Goal: Task Accomplishment & Management: Use online tool/utility

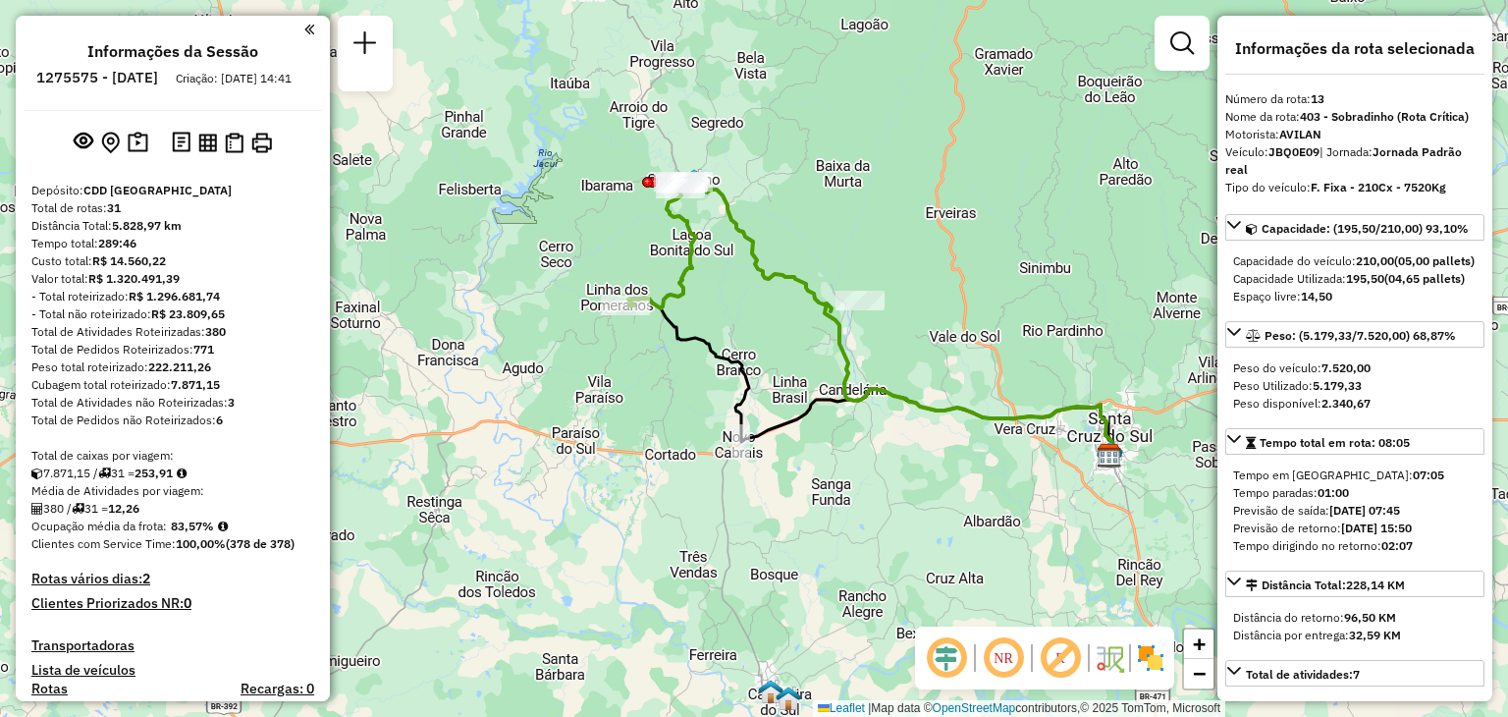
select select "**********"
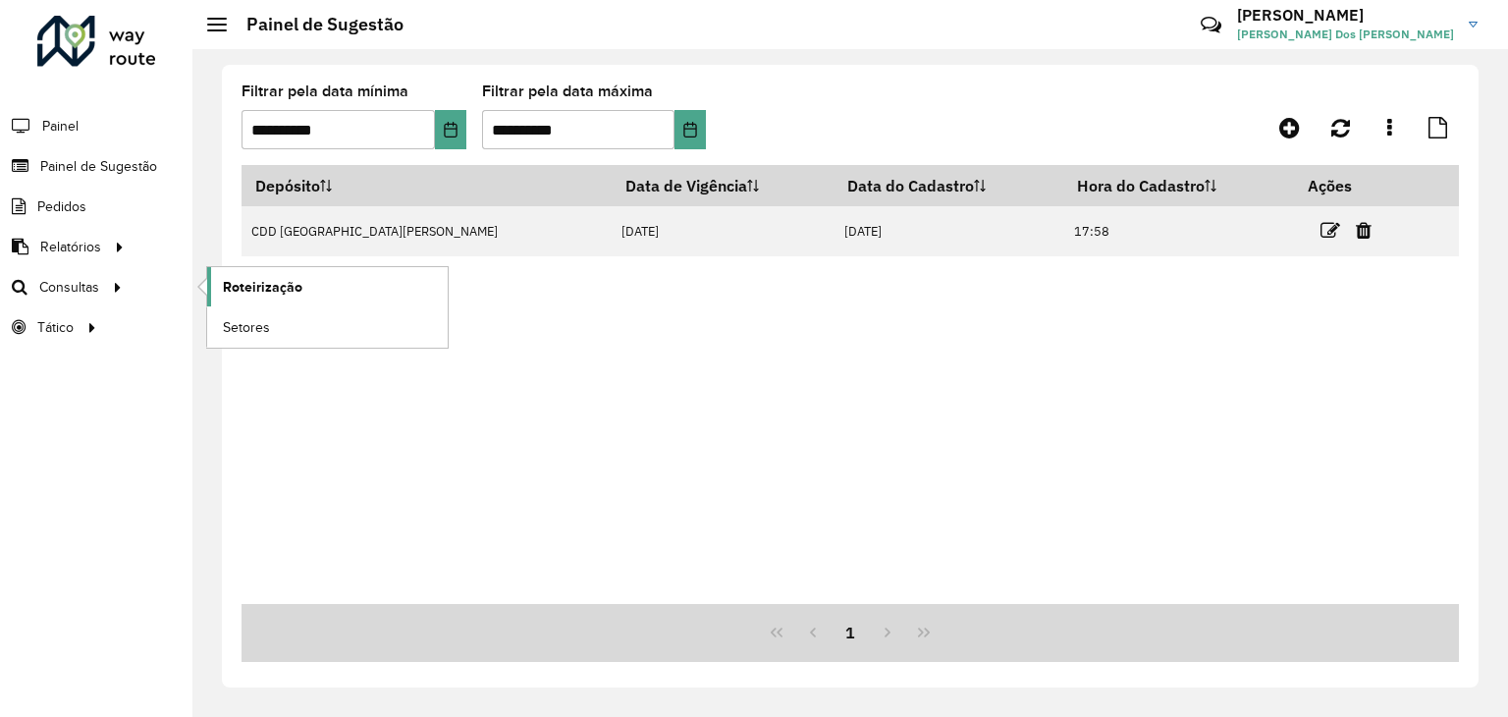
click at [229, 291] on span "Roteirização" at bounding box center [263, 287] width 80 height 21
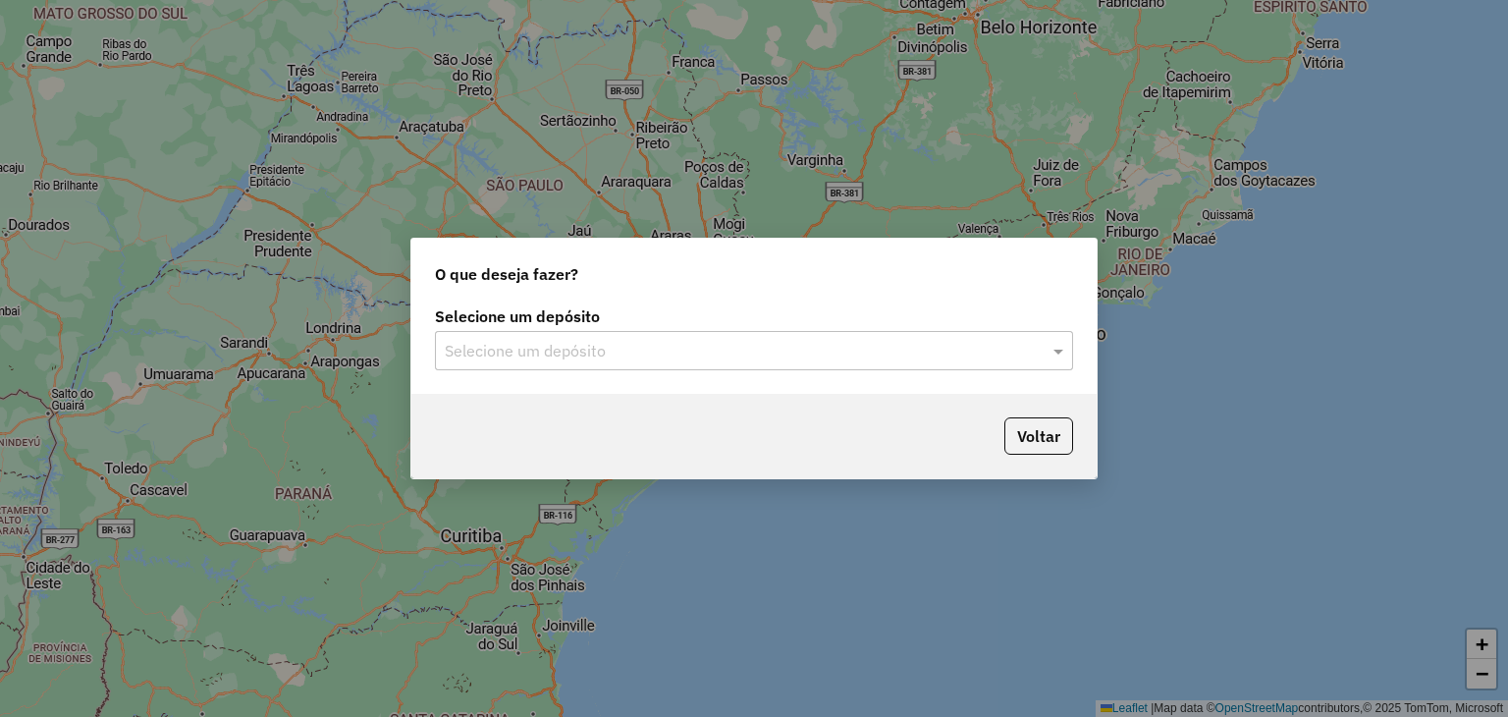
drag, startPoint x: 643, startPoint y: 360, endPoint x: 629, endPoint y: 369, distance: 17.2
click at [640, 360] on input "text" at bounding box center [734, 352] width 579 height 24
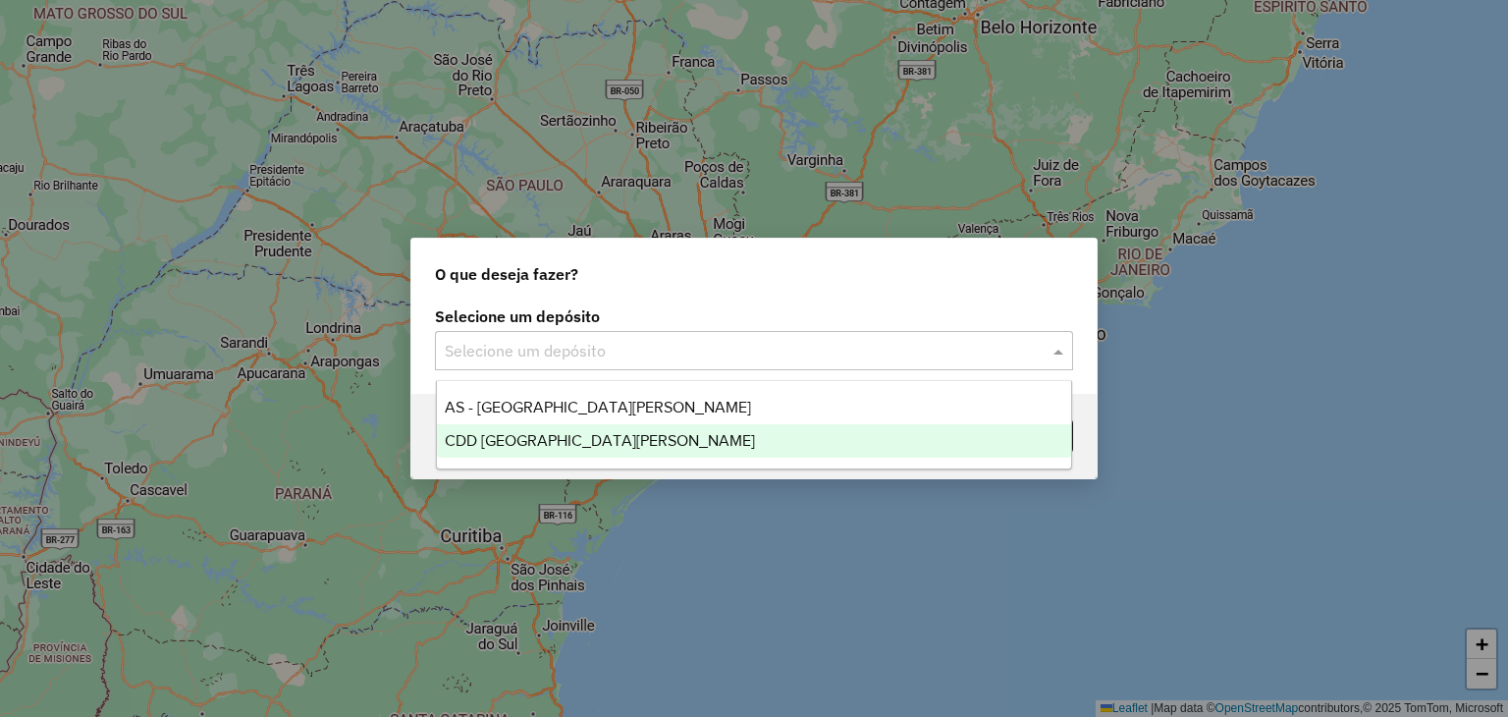
click at [568, 443] on span "CDD [GEOGRAPHIC_DATA]" at bounding box center [600, 440] width 310 height 17
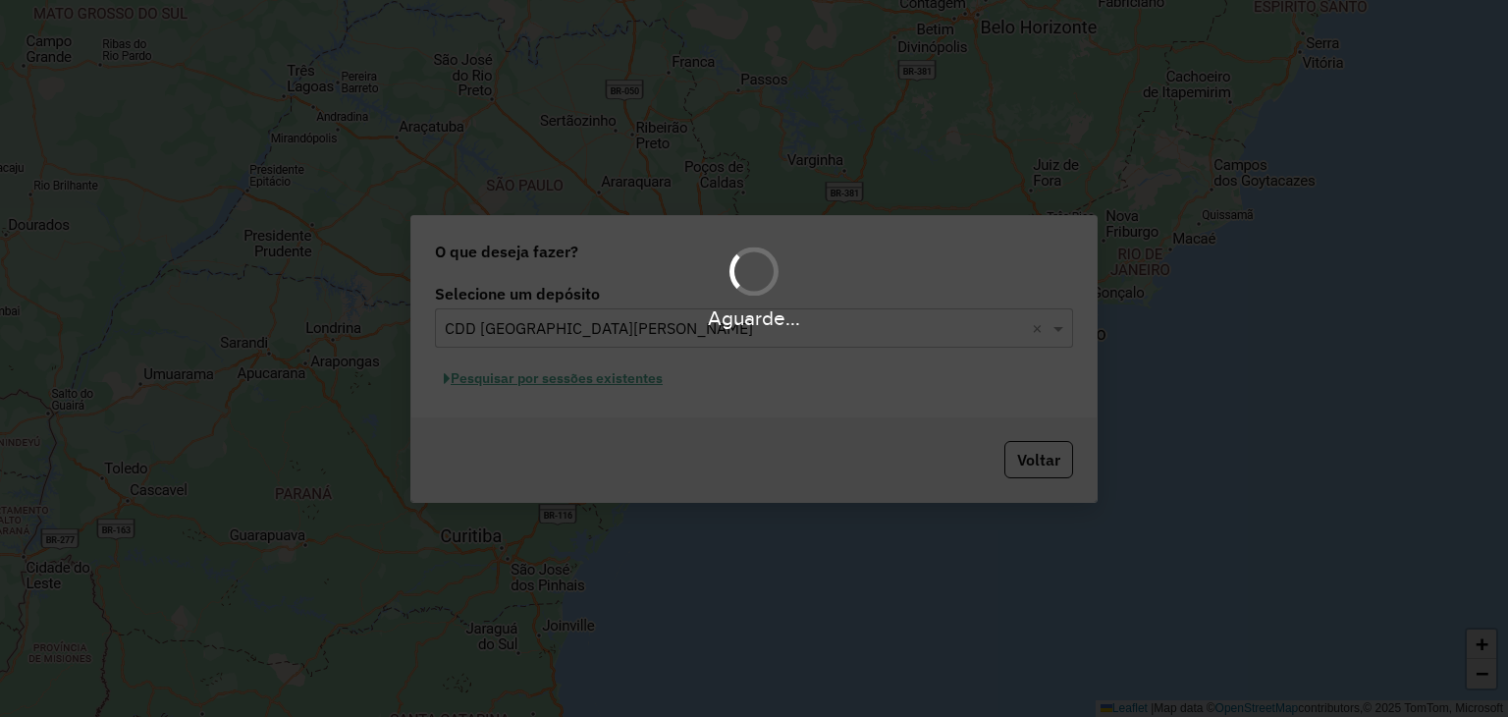
click at [499, 383] on div "Aguarde..." at bounding box center [754, 358] width 1508 height 717
click at [497, 381] on div "Aguarde..." at bounding box center [754, 358] width 1508 height 717
click at [500, 388] on div "Aguarde..." at bounding box center [754, 358] width 1508 height 717
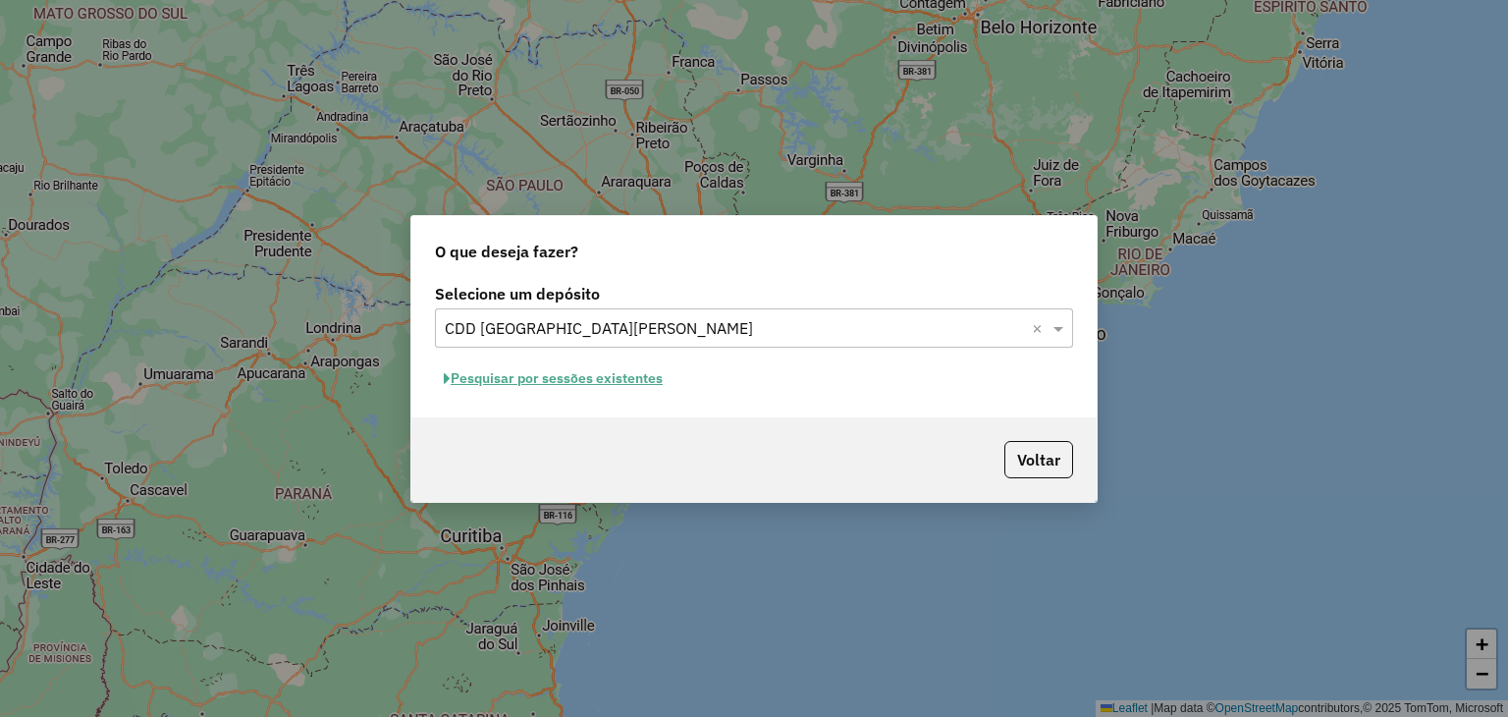
click at [503, 380] on button "Pesquisar por sessões existentes" at bounding box center [553, 378] width 237 height 30
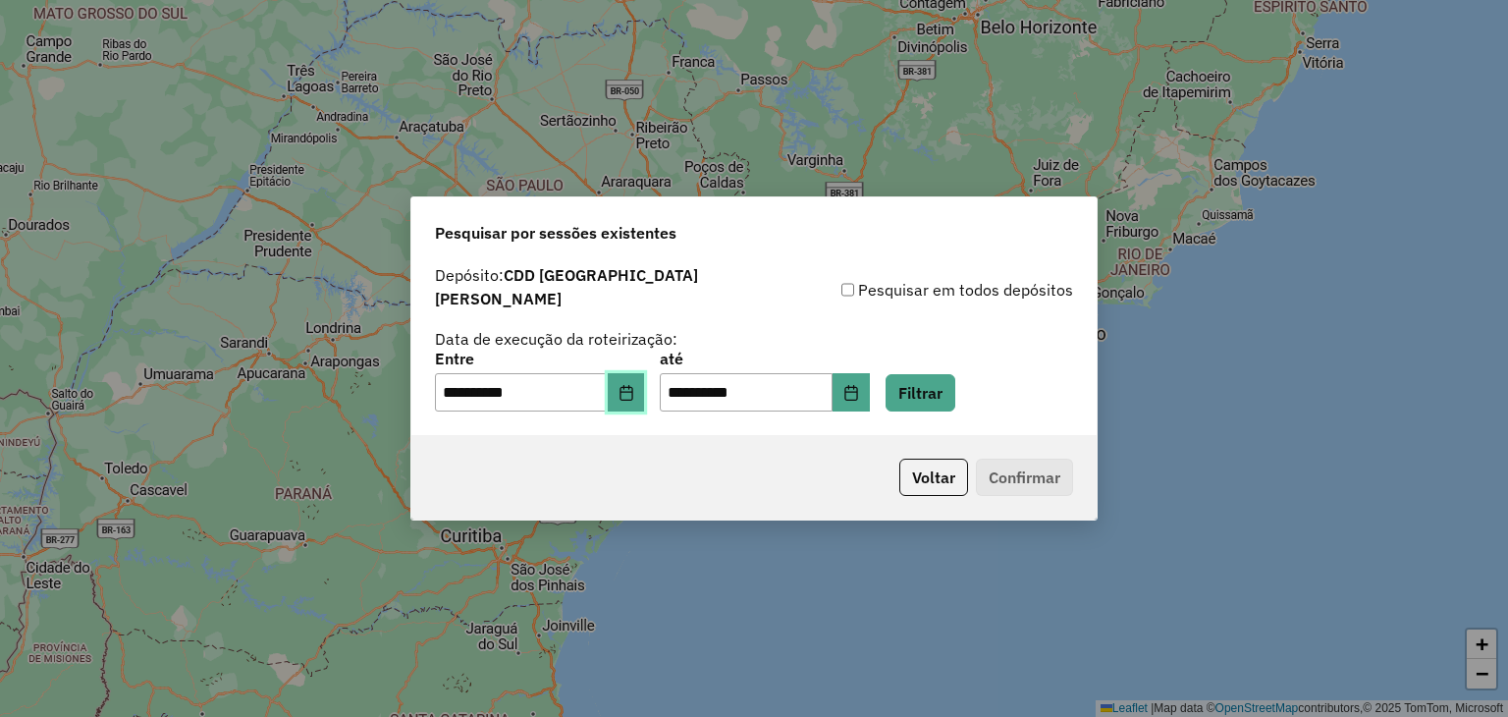
click at [632, 387] on icon "Choose Date" at bounding box center [626, 393] width 13 height 16
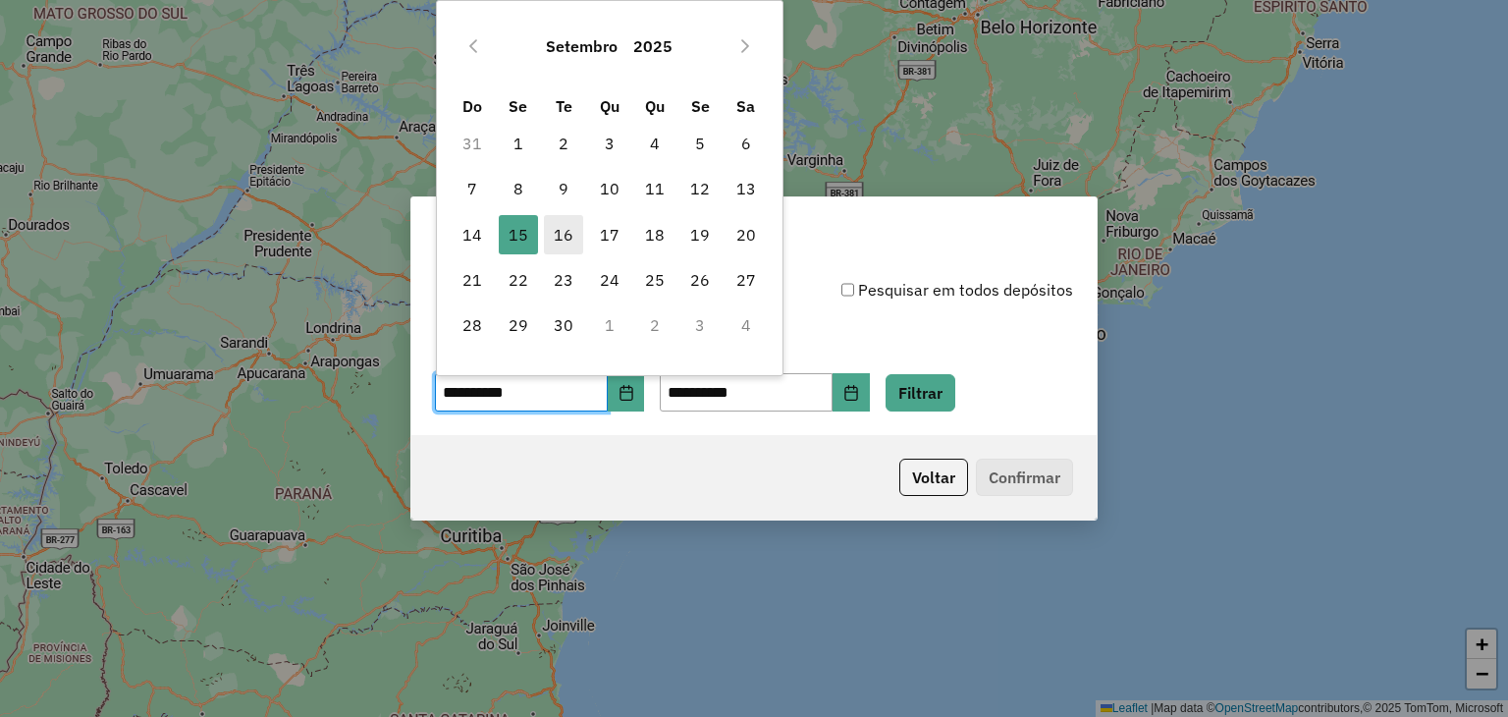
click at [564, 246] on span "16" at bounding box center [563, 234] width 39 height 39
type input "**********"
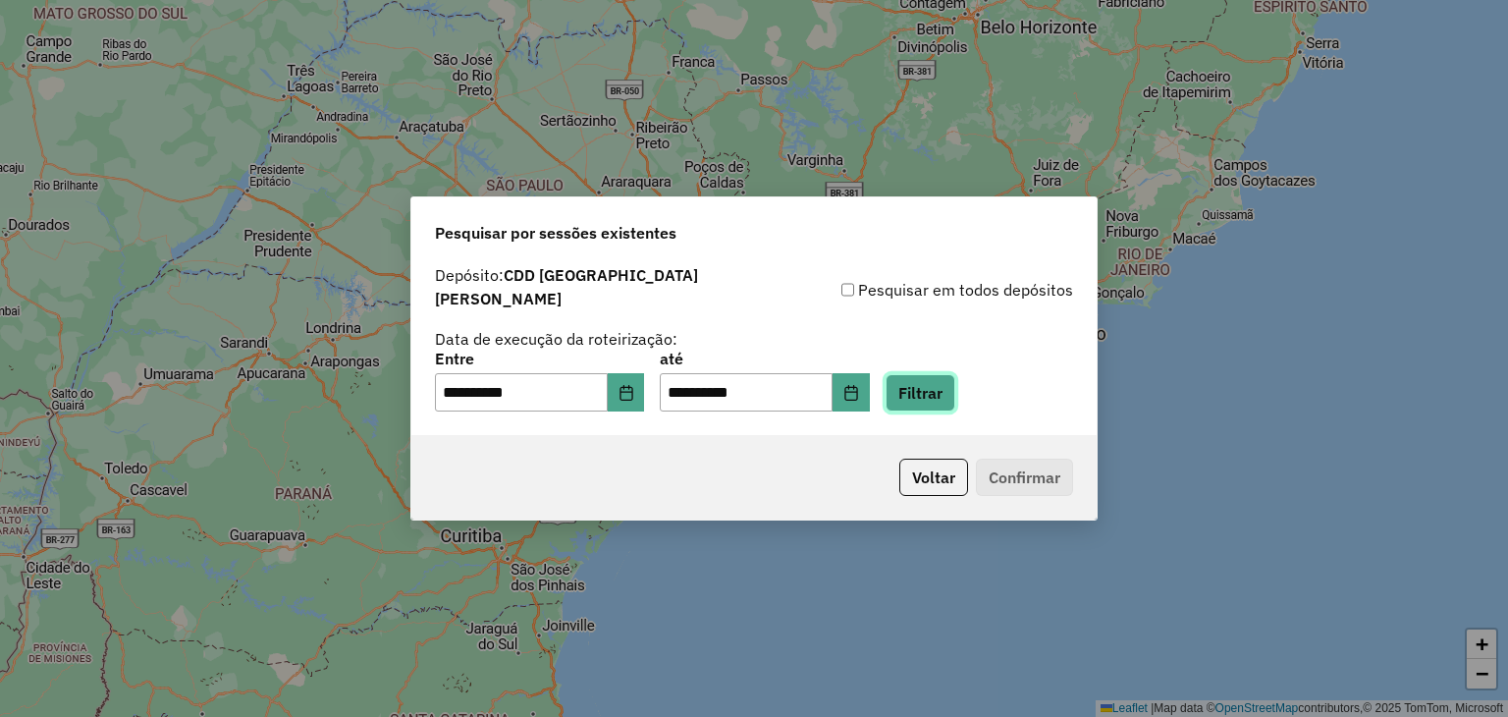
click at [955, 384] on button "Filtrar" at bounding box center [921, 392] width 70 height 37
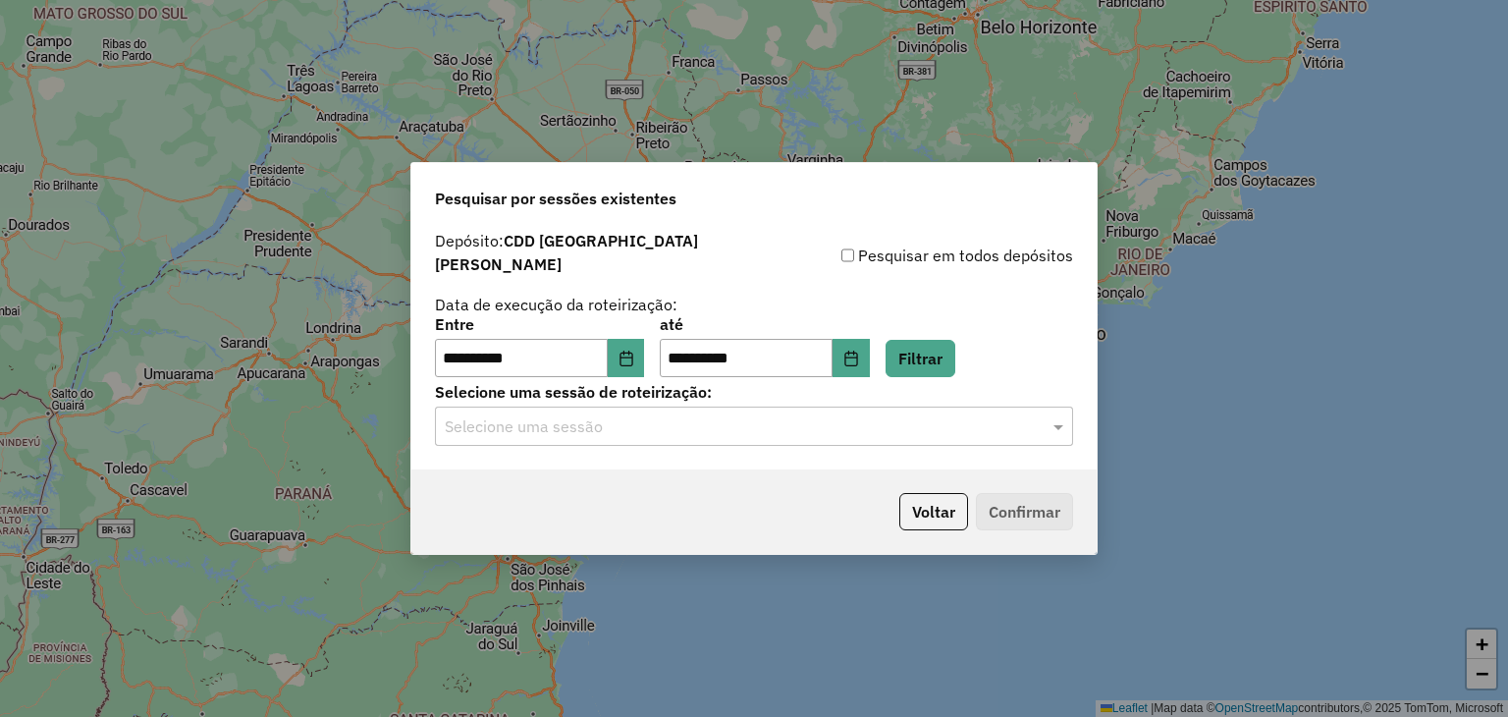
click at [798, 429] on hb-app "**********" at bounding box center [754, 358] width 1508 height 717
click at [787, 422] on input "text" at bounding box center [734, 427] width 579 height 24
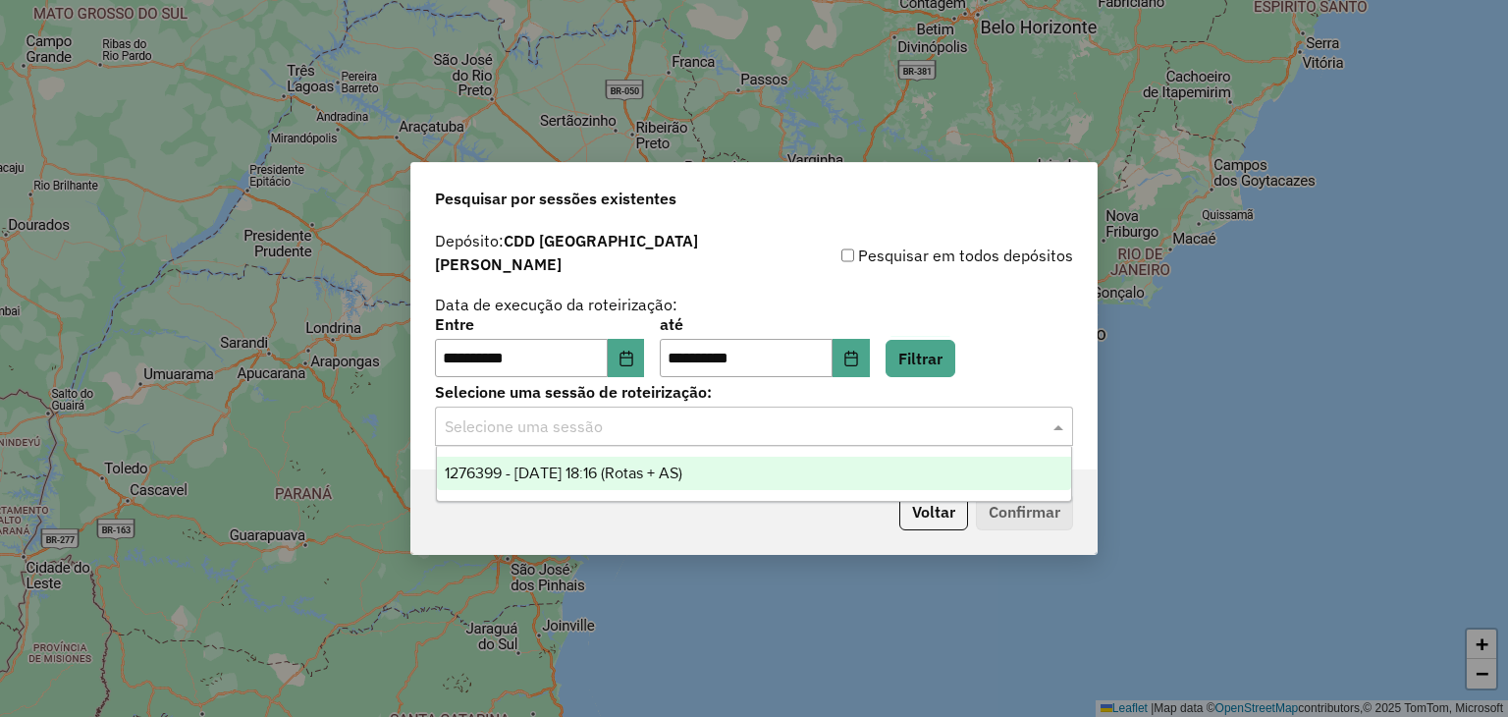
click at [751, 463] on div "1276399 - 16/09/2025 18:16 (Rotas + AS)" at bounding box center [754, 473] width 635 height 33
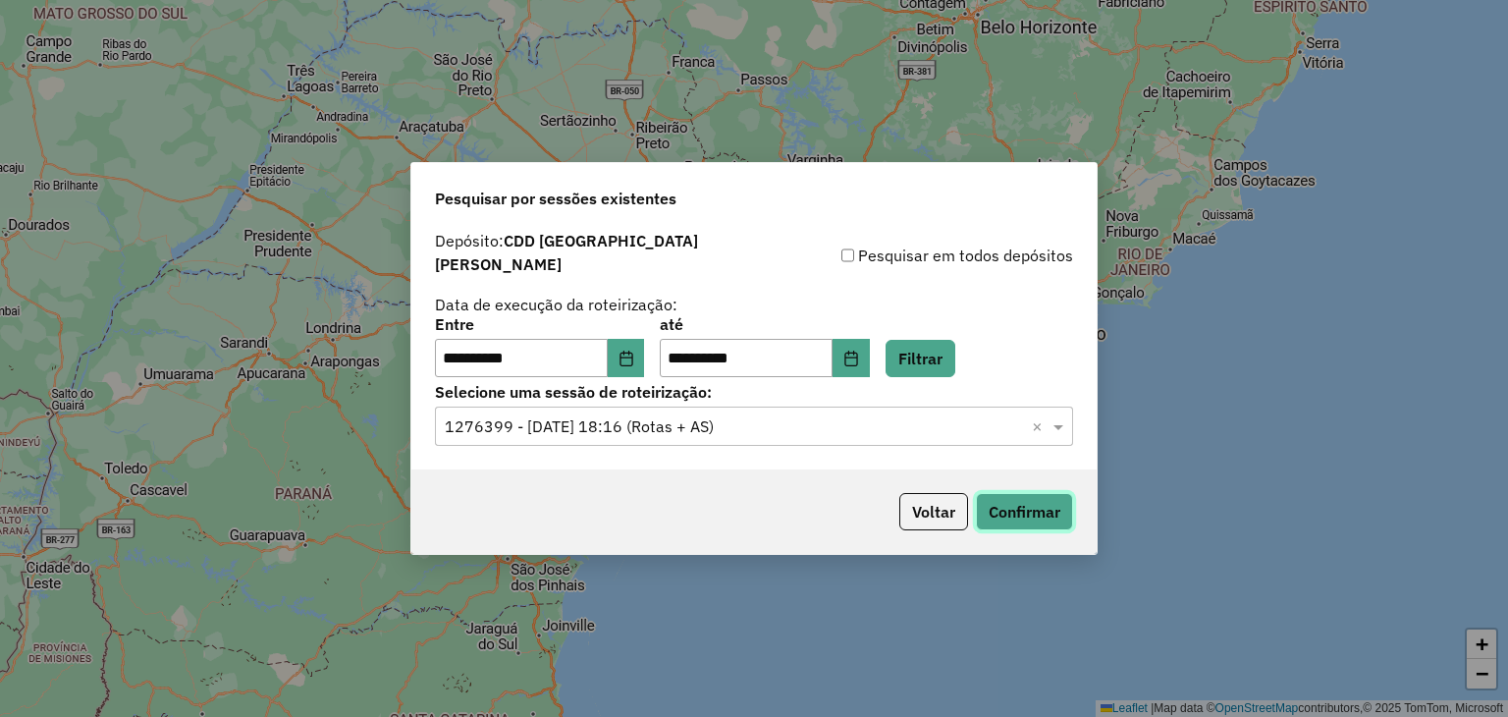
click at [987, 500] on button "Confirmar" at bounding box center [1024, 511] width 97 height 37
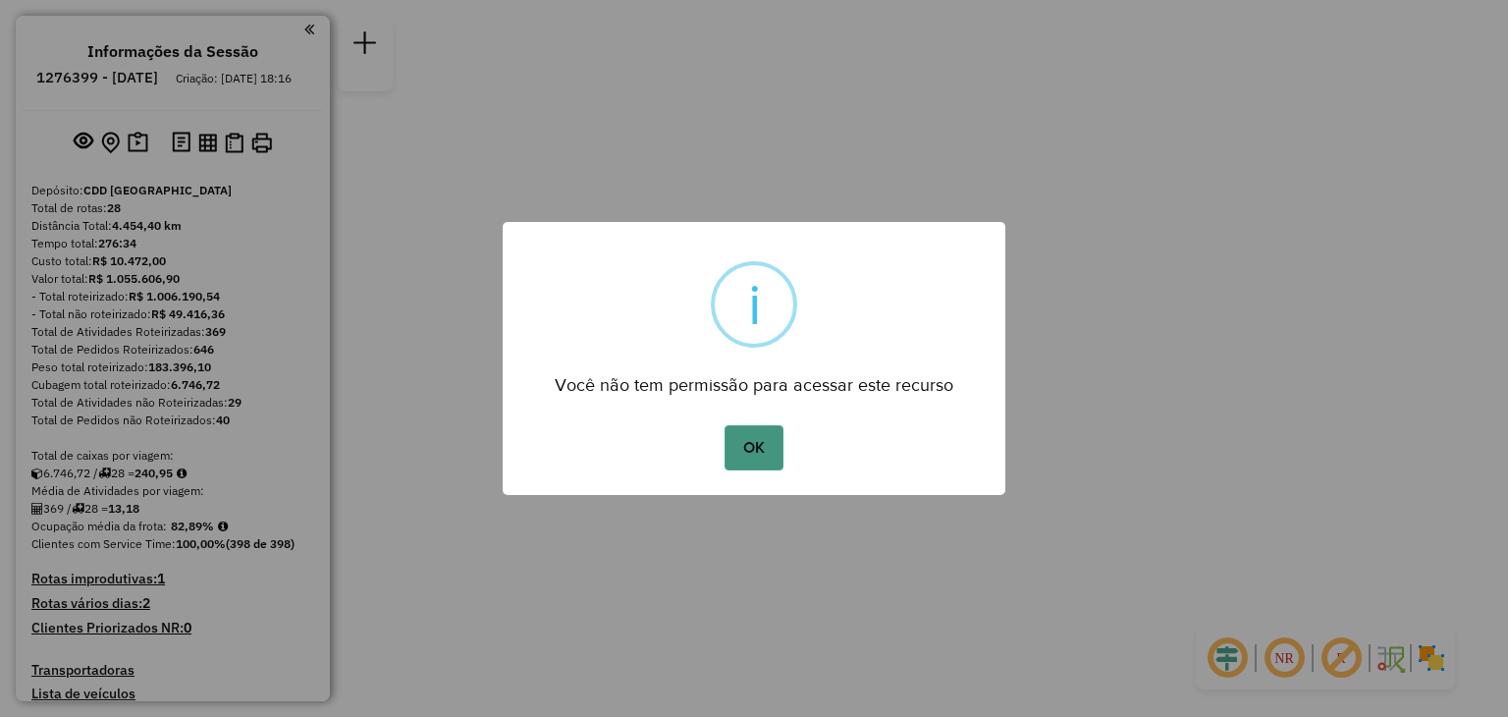
click at [745, 441] on button "OK" at bounding box center [754, 447] width 58 height 45
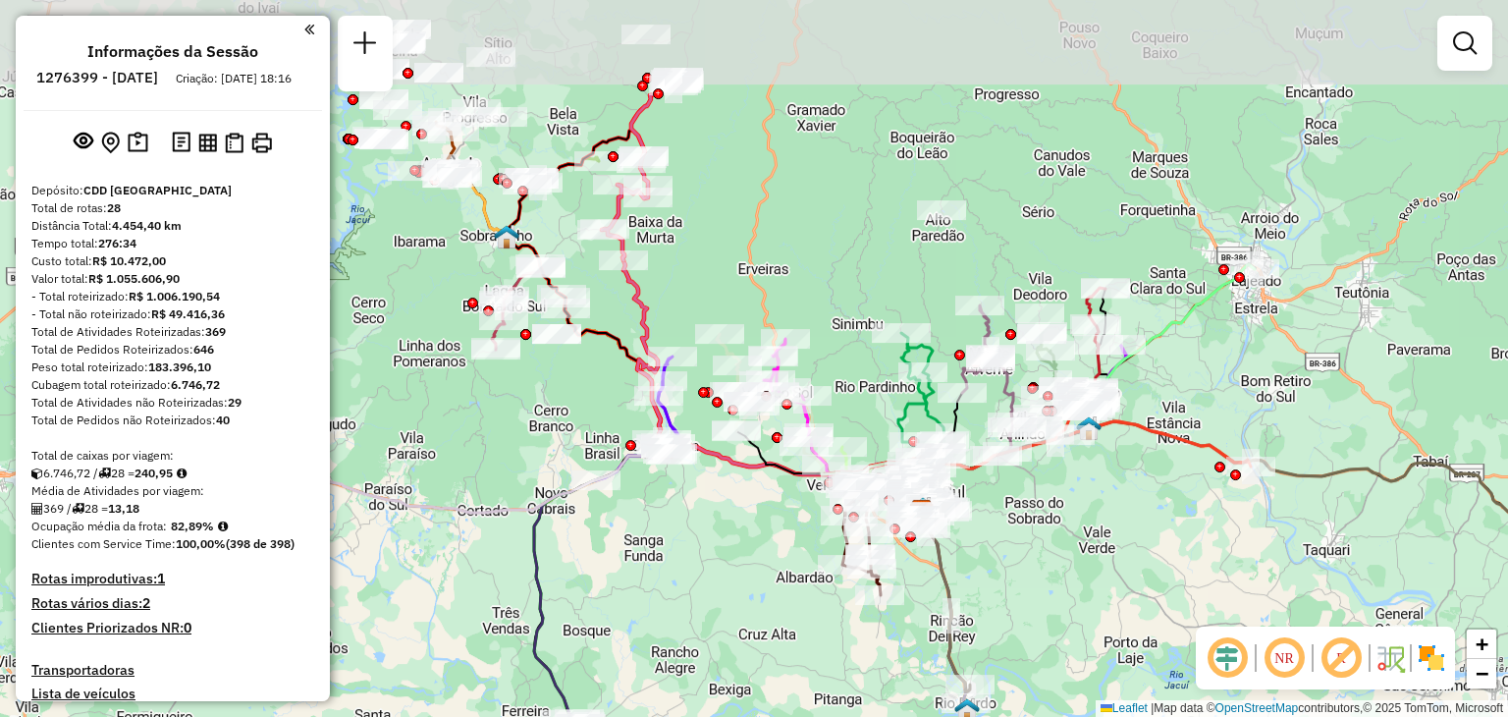
drag, startPoint x: 900, startPoint y: 421, endPoint x: 1068, endPoint y: 574, distance: 226.7
click at [1069, 576] on div "Janela de atendimento Grade de atendimento Capacidade Transportadoras Veículos …" at bounding box center [754, 358] width 1508 height 717
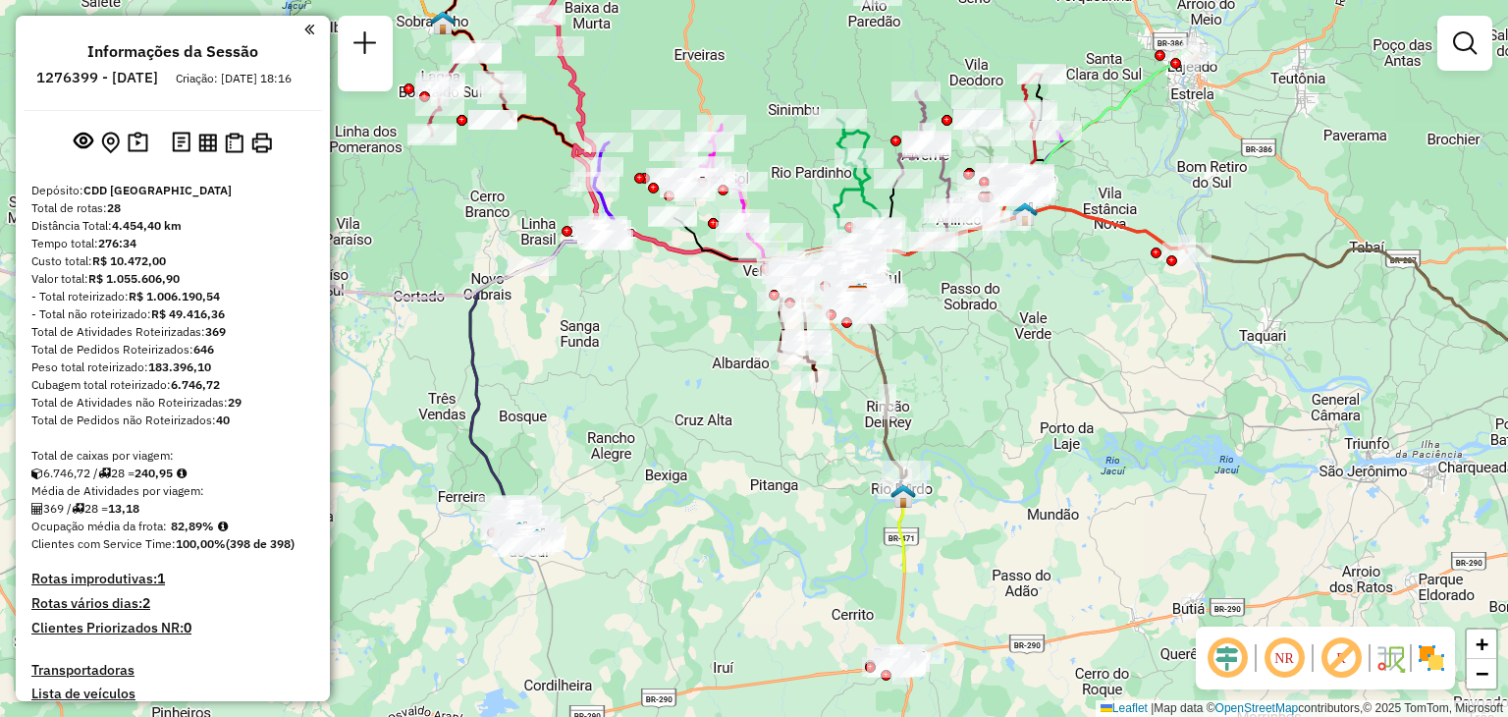
drag, startPoint x: 1115, startPoint y: 575, endPoint x: 1029, endPoint y: 213, distance: 372.3
click at [1031, 209] on div "Janela de atendimento Grade de atendimento Capacidade Transportadoras Veículos …" at bounding box center [754, 358] width 1508 height 717
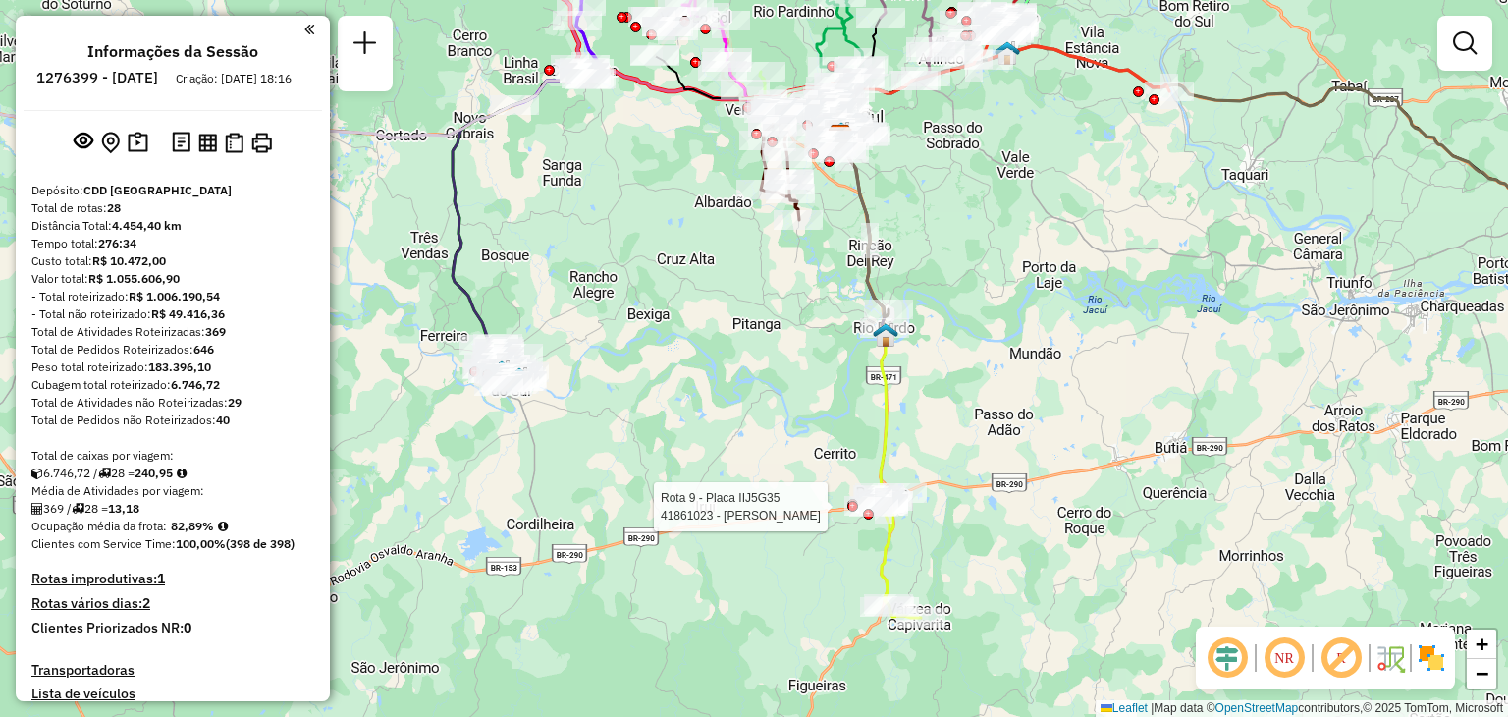
select select "**********"
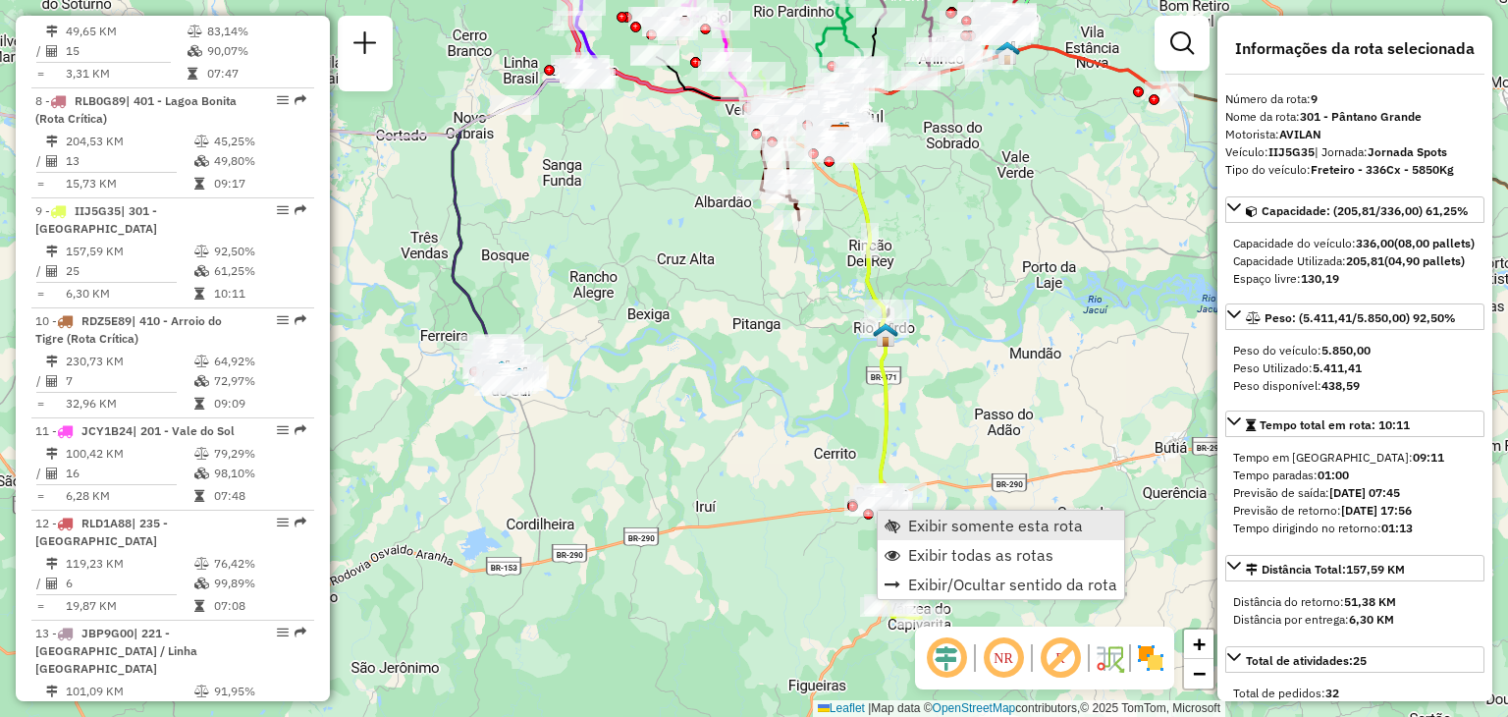
scroll to position [1630, 0]
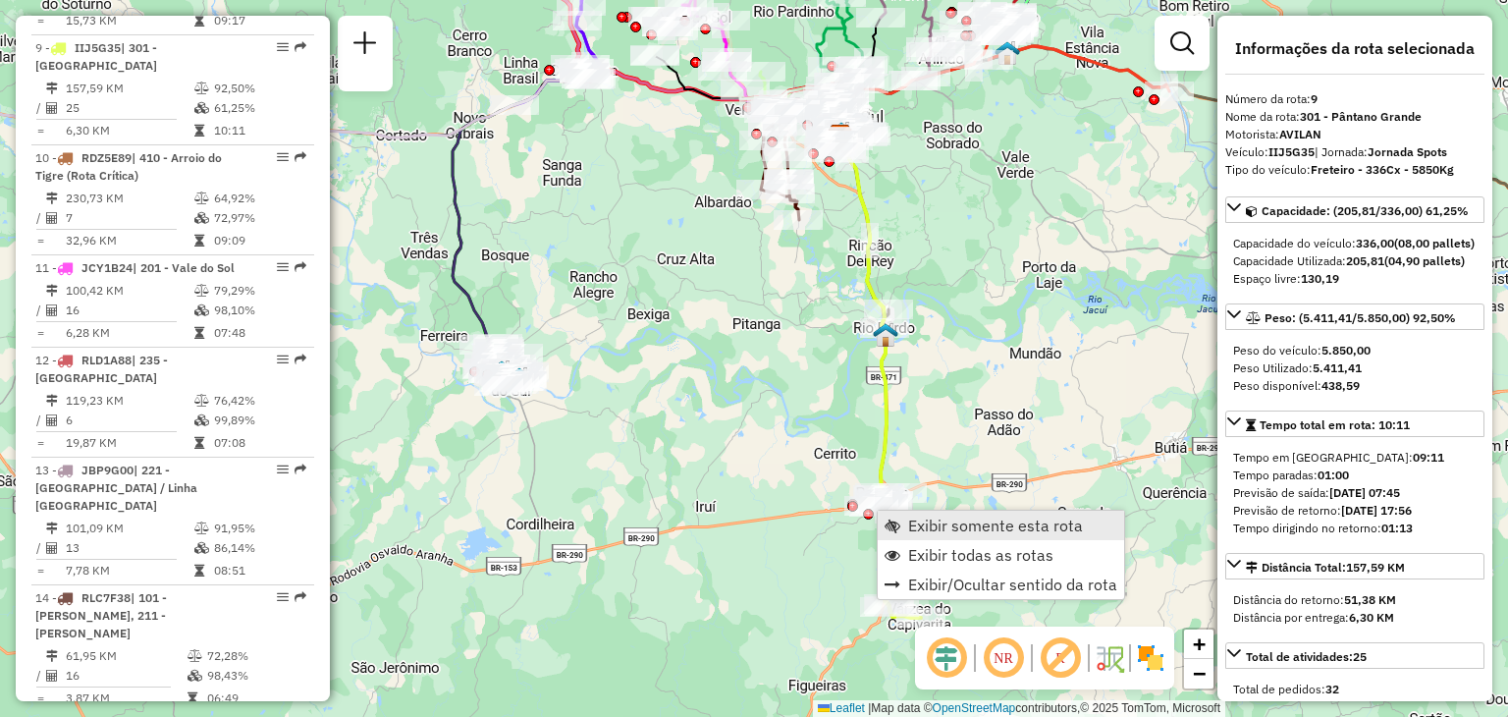
click at [893, 514] on link "Exibir somente esta rota" at bounding box center [1001, 525] width 246 height 29
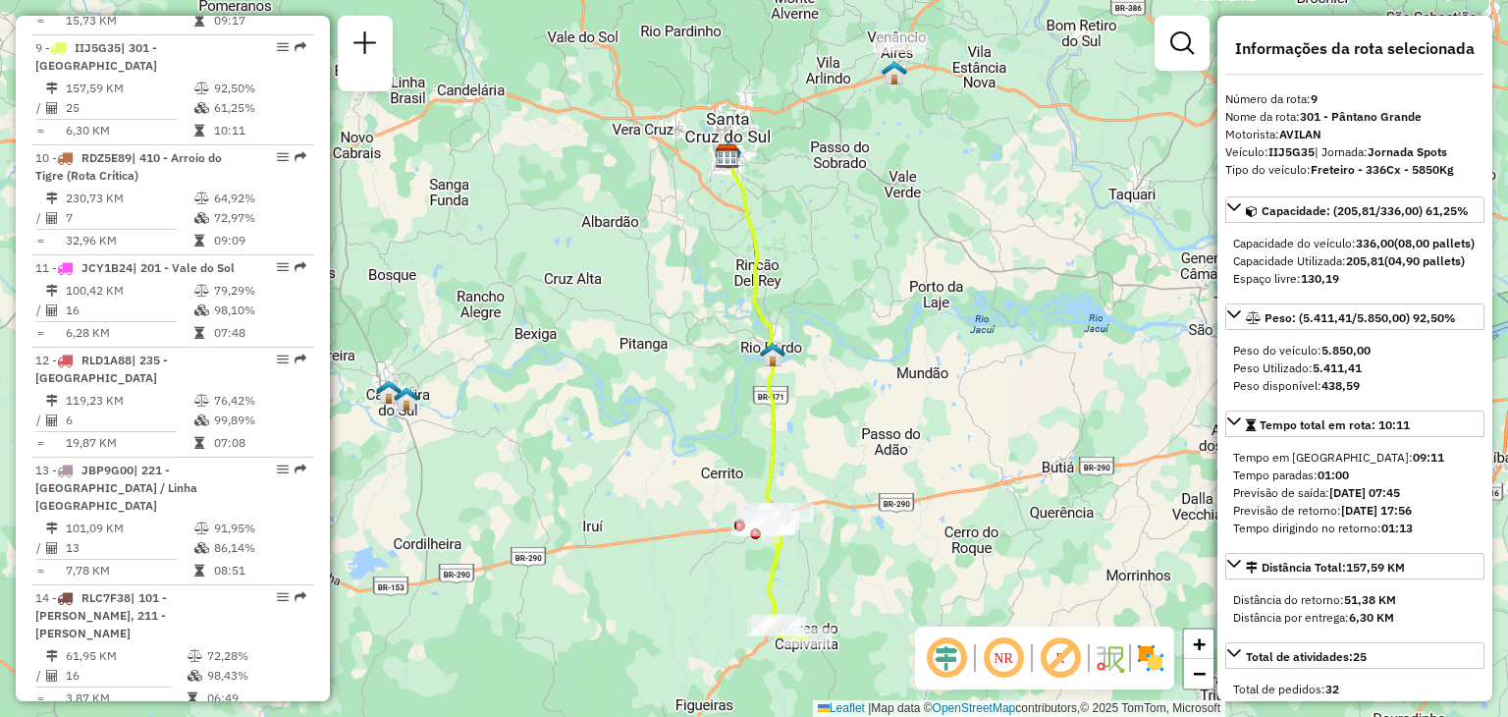
drag, startPoint x: 904, startPoint y: 352, endPoint x: 1044, endPoint y: 572, distance: 260.5
click at [1044, 572] on div "Janela de atendimento Grade de atendimento Capacidade Transportadoras Veículos …" at bounding box center [754, 358] width 1508 height 717
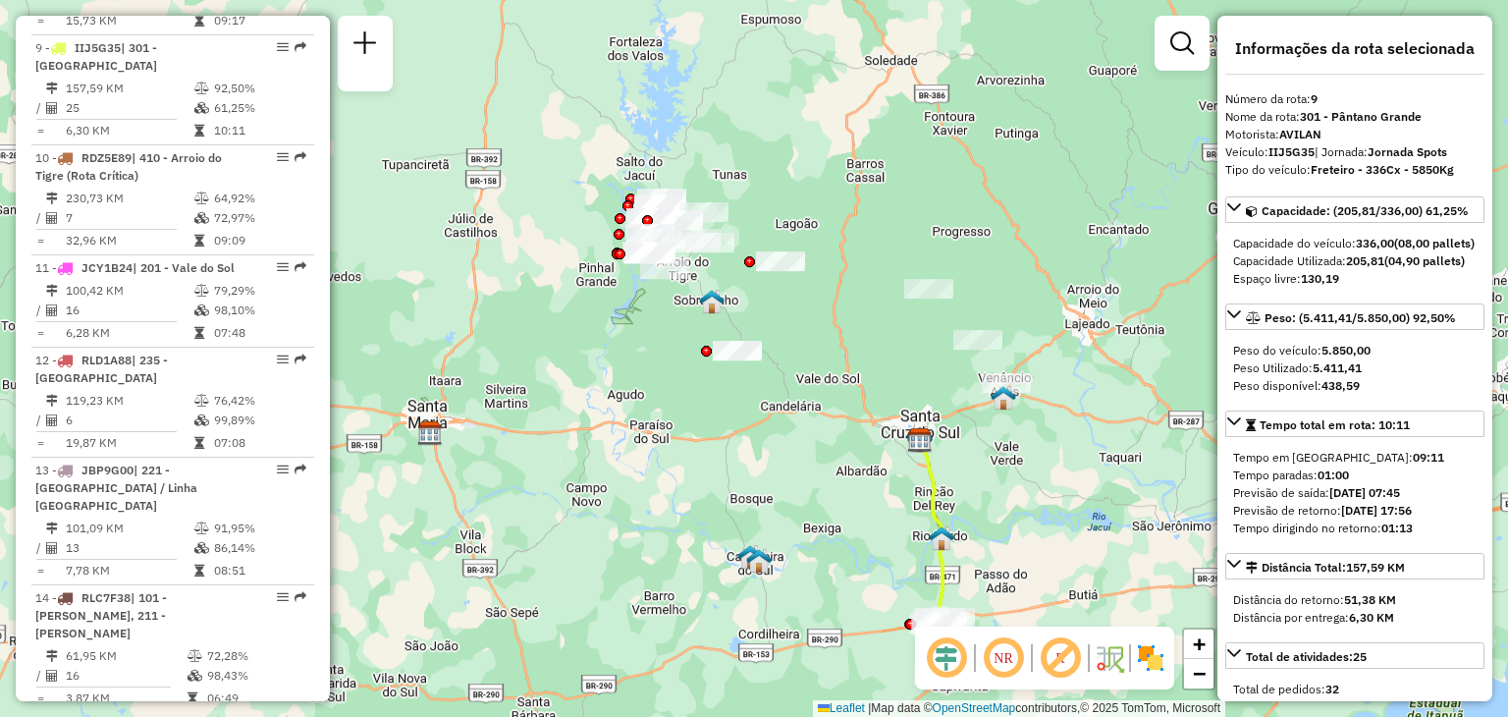
drag, startPoint x: 931, startPoint y: 434, endPoint x: 883, endPoint y: 376, distance: 75.3
click at [932, 447] on img at bounding box center [920, 440] width 26 height 26
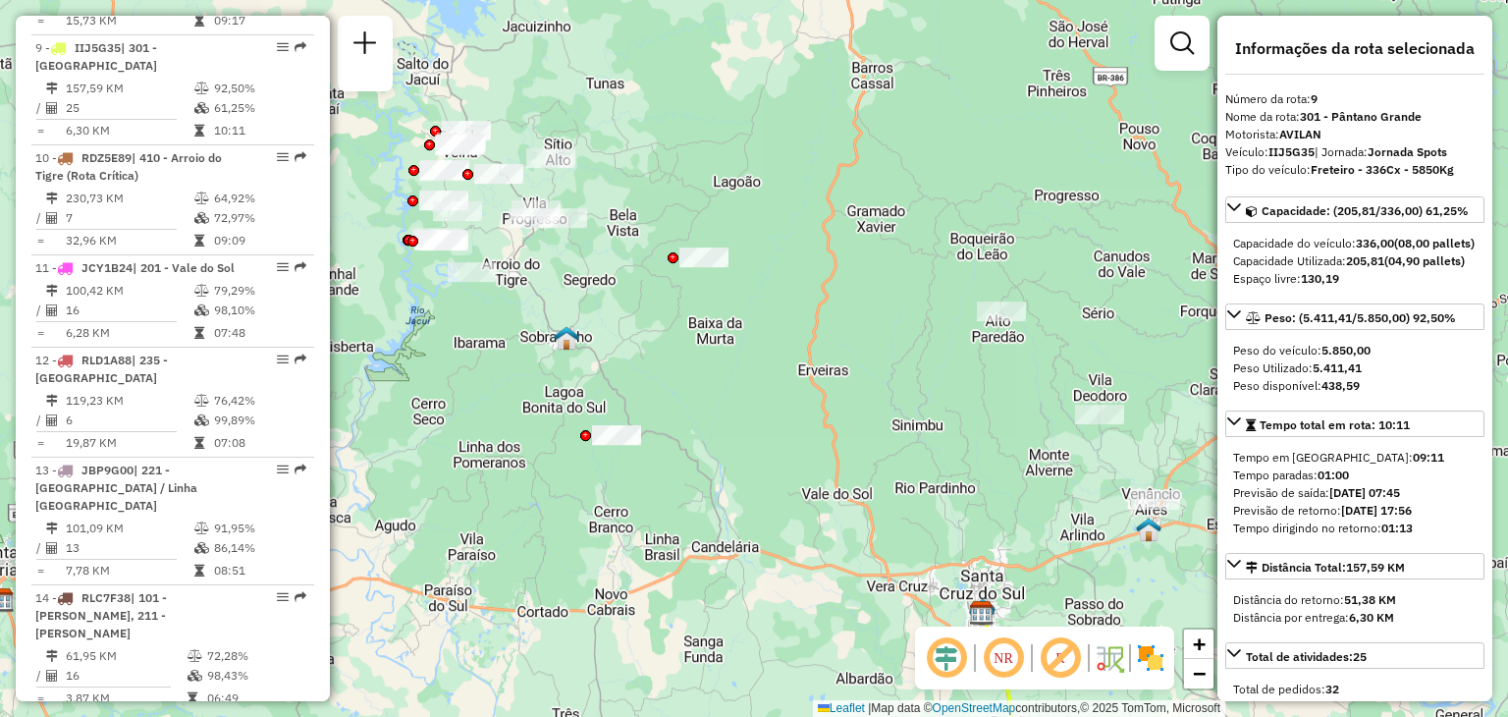
drag, startPoint x: 880, startPoint y: 329, endPoint x: 856, endPoint y: 349, distance: 30.7
click at [856, 349] on div "Janela de atendimento Grade de atendimento Capacidade Transportadoras Veículos …" at bounding box center [754, 358] width 1508 height 717
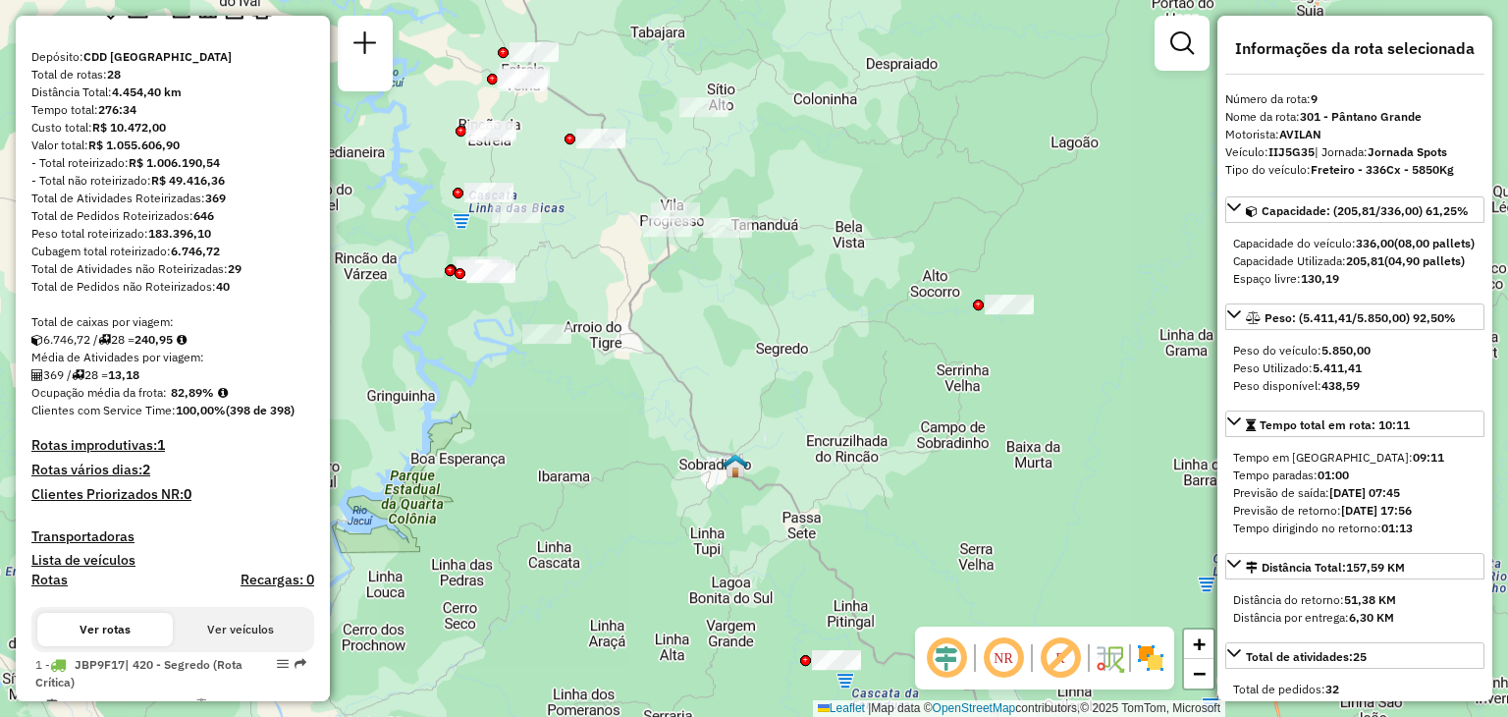
scroll to position [0, 0]
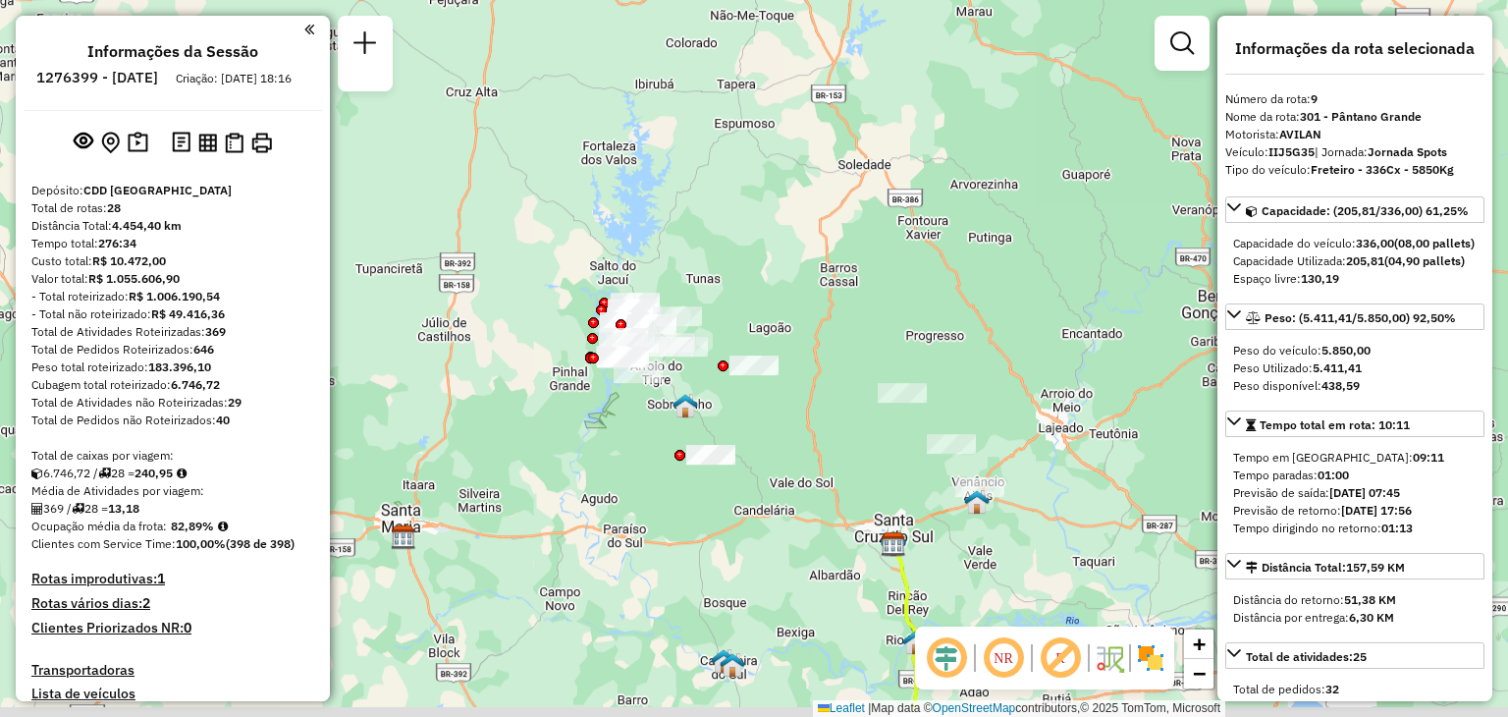
drag, startPoint x: 832, startPoint y: 457, endPoint x: 816, endPoint y: 441, distance: 22.2
click at [816, 441] on div "Janela de atendimento Grade de atendimento Capacidade Transportadoras Veículos …" at bounding box center [754, 358] width 1508 height 717
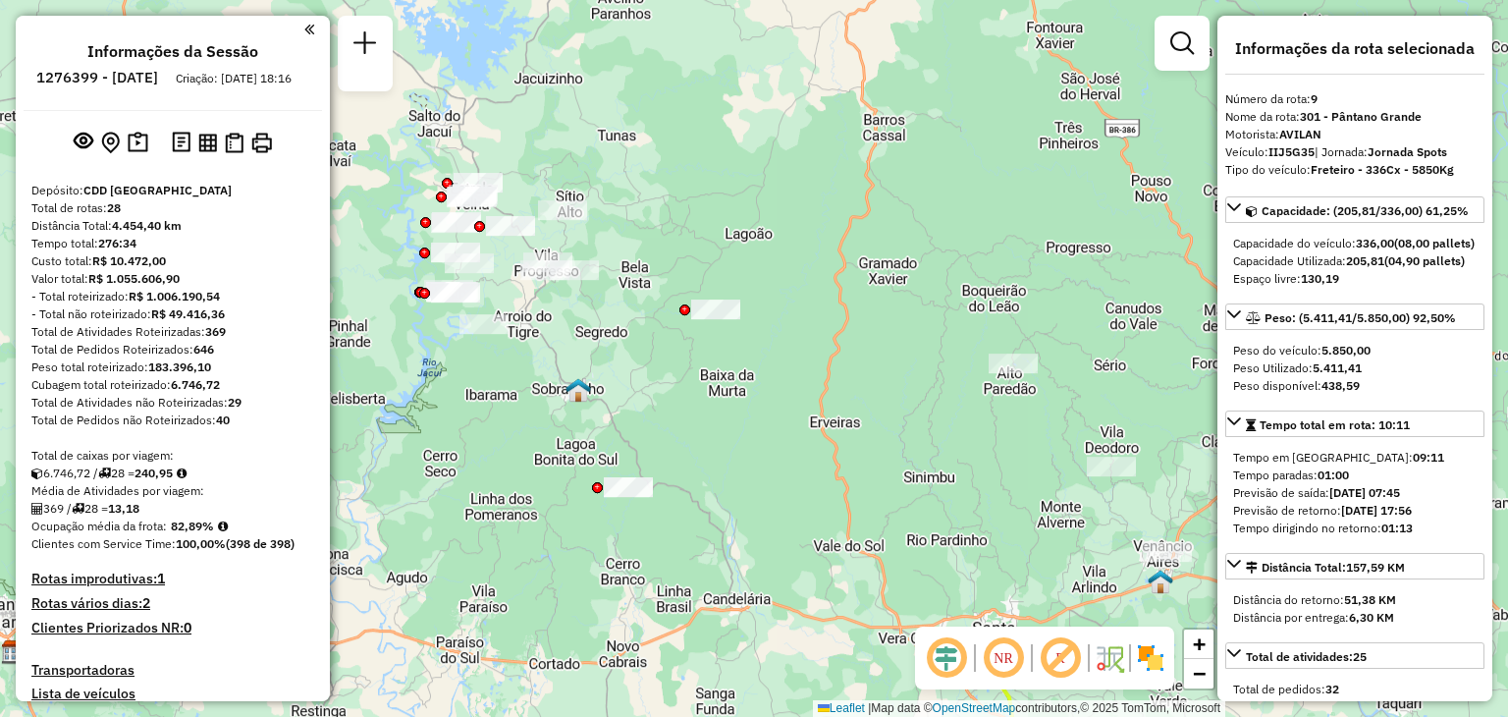
click at [798, 417] on div "Janela de atendimento Grade de atendimento Capacidade Transportadoras Veículos …" at bounding box center [754, 358] width 1508 height 717
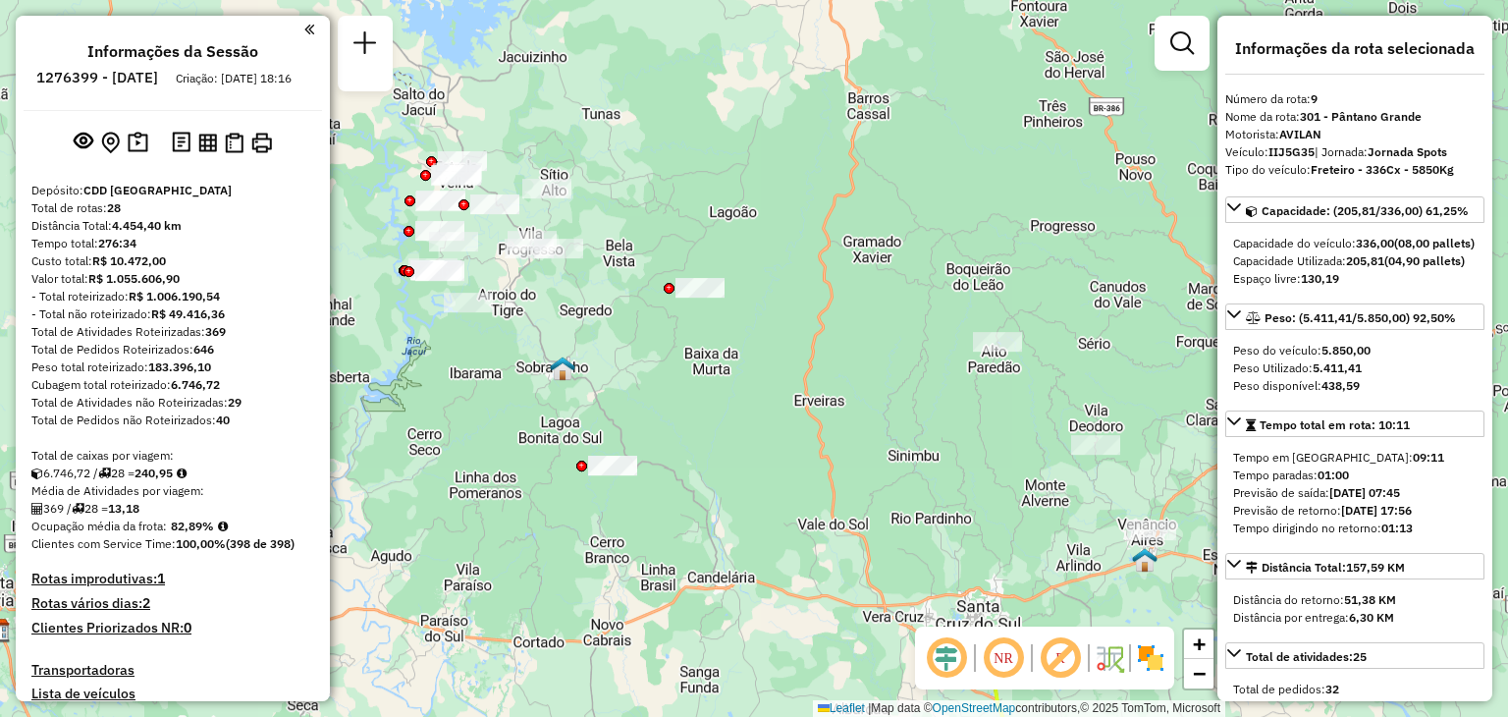
drag, startPoint x: 947, startPoint y: 559, endPoint x: 872, endPoint y: 502, distance: 93.9
click at [872, 502] on div "Janela de atendimento Grade de atendimento Capacidade Transportadoras Veículos …" at bounding box center [754, 358] width 1508 height 717
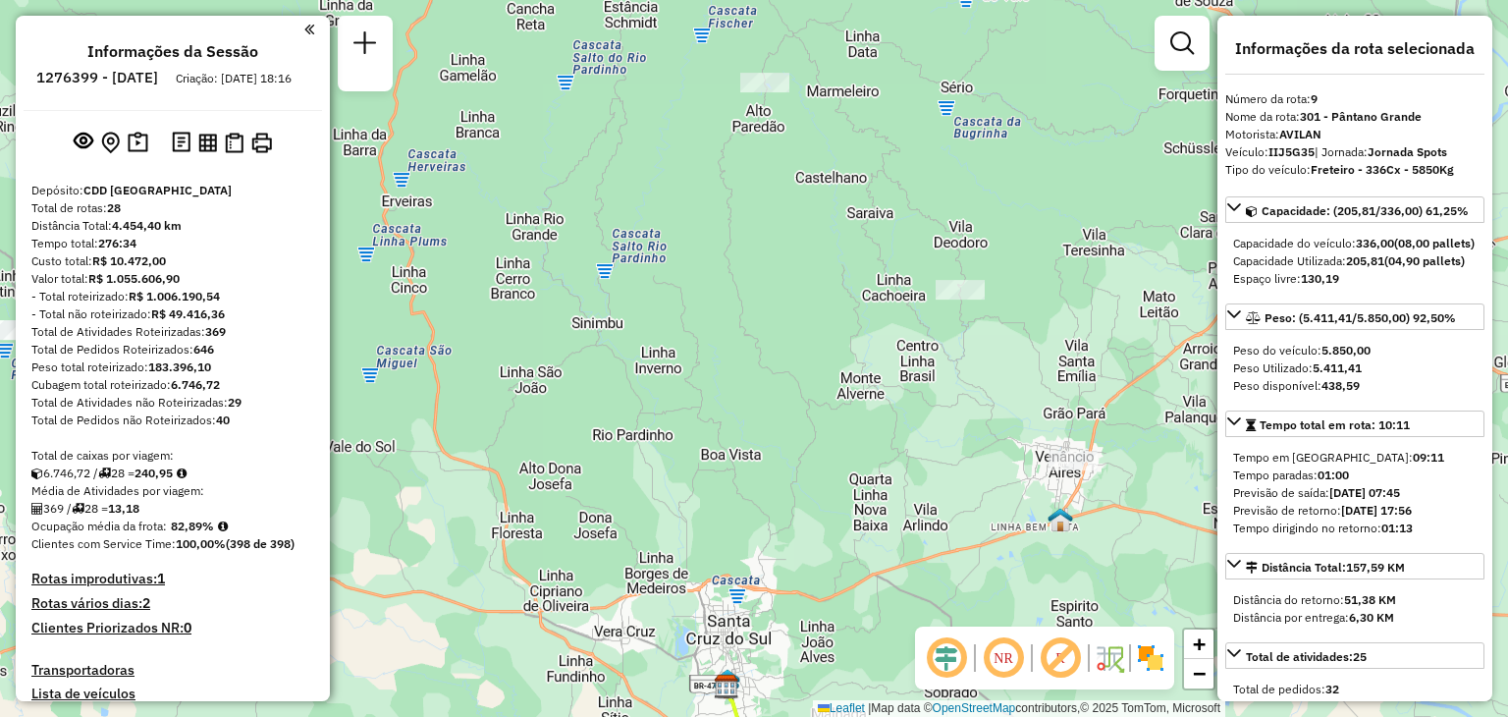
click at [1071, 470] on div at bounding box center [1073, 461] width 49 height 20
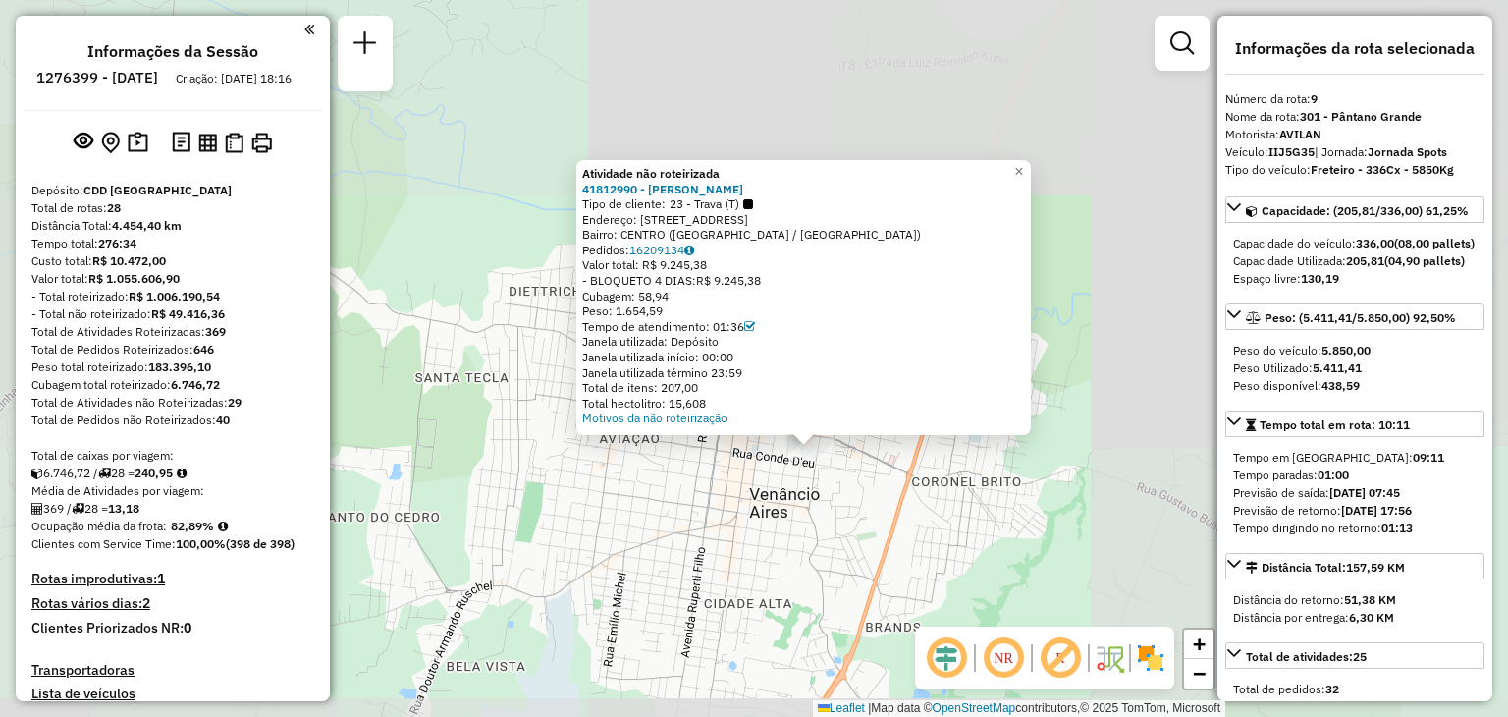
drag, startPoint x: 944, startPoint y: 496, endPoint x: 865, endPoint y: 494, distance: 78.6
click at [872, 501] on div "Atividade não roteirizada 41812990 - LIDIANE MARTINS Tipo de cliente: 23 - Trav…" at bounding box center [754, 358] width 1508 height 717
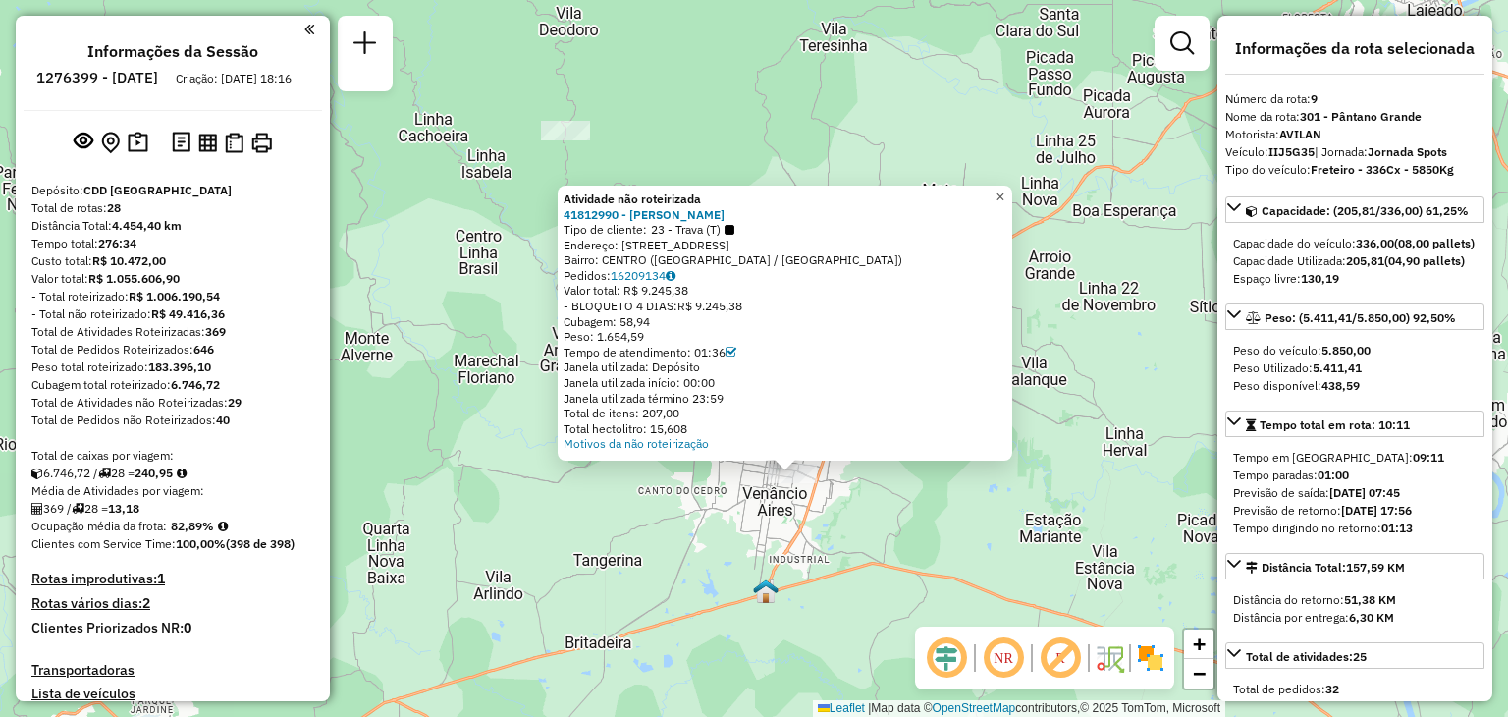
click at [1005, 189] on span "×" at bounding box center [1000, 197] width 9 height 17
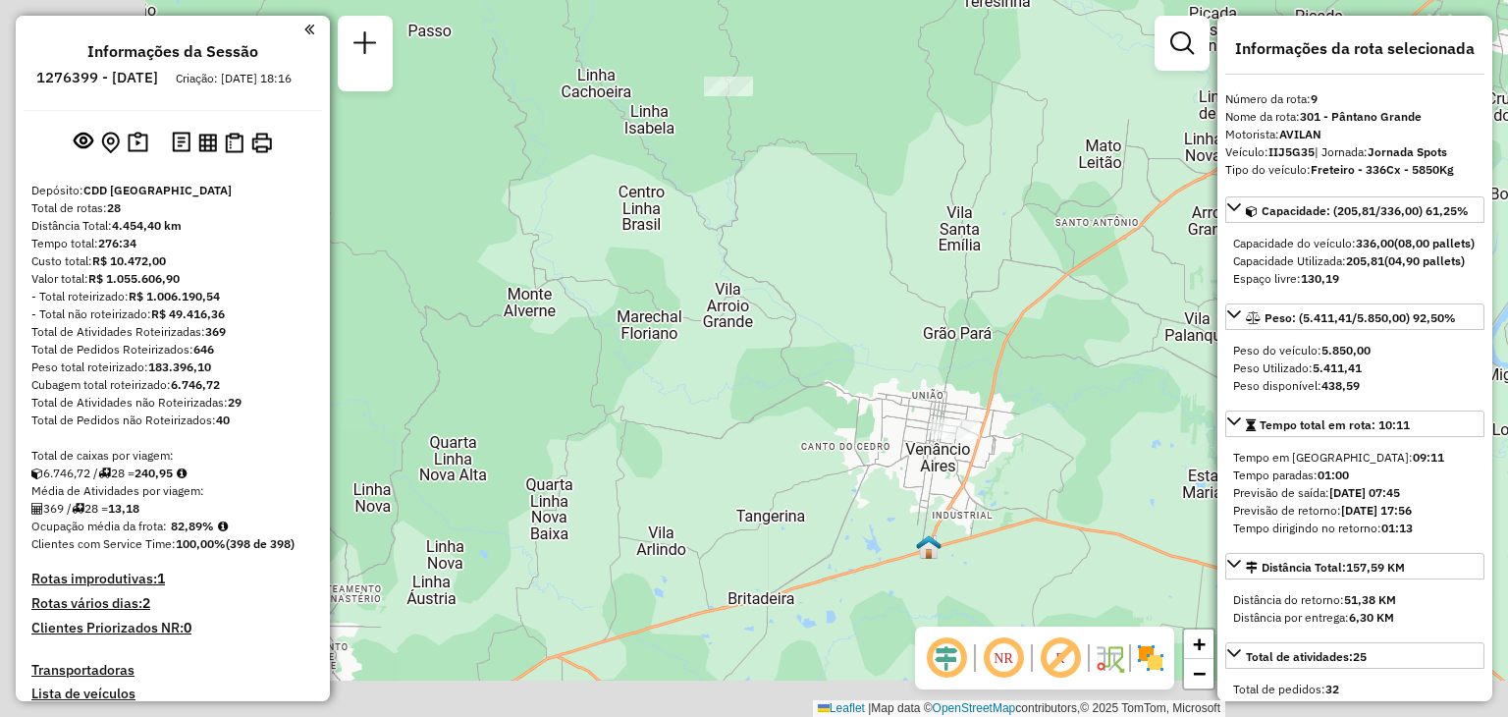
drag, startPoint x: 695, startPoint y: 513, endPoint x: 782, endPoint y: 479, distance: 92.6
click at [865, 465] on div "Janela de atendimento Grade de atendimento Capacidade Transportadoras Veículos …" at bounding box center [754, 358] width 1508 height 717
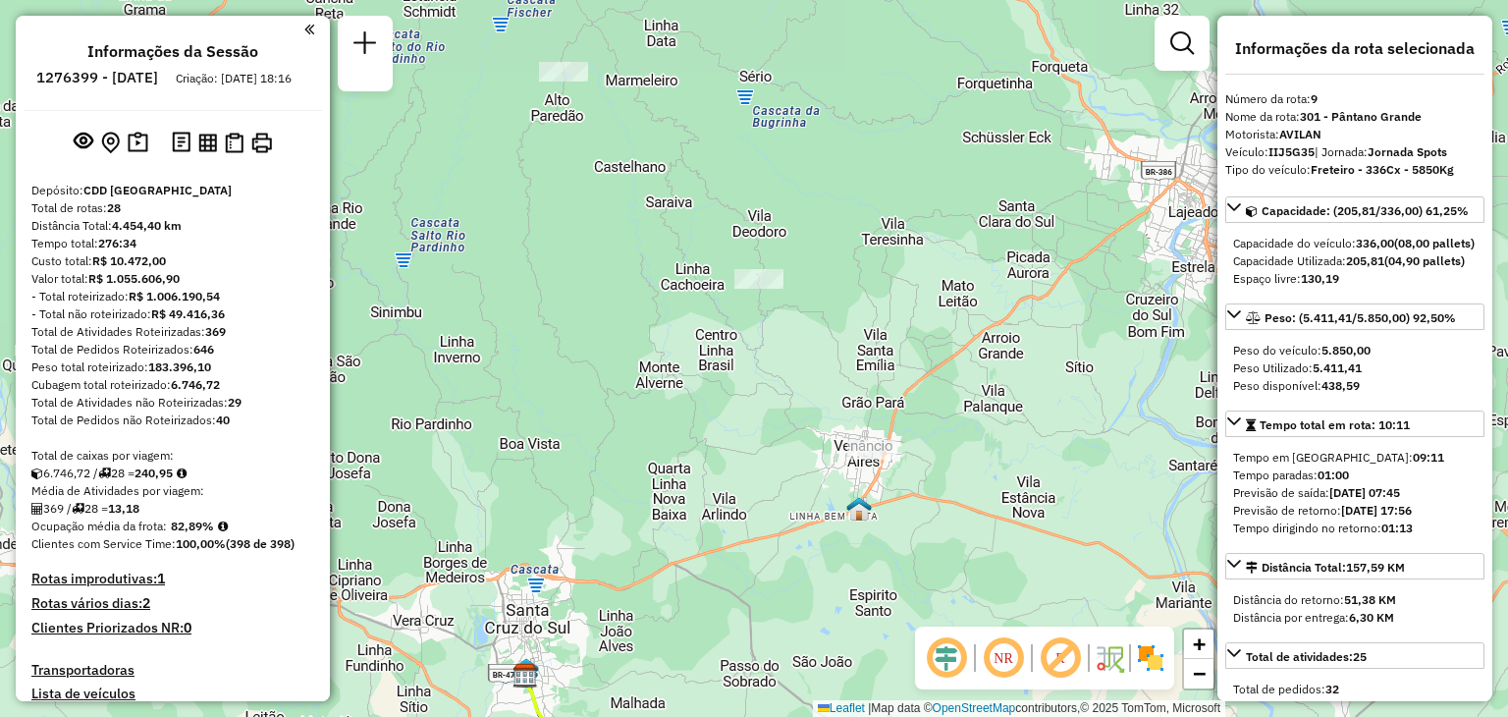
drag, startPoint x: 703, startPoint y: 502, endPoint x: 895, endPoint y: 410, distance: 212.6
click at [895, 410] on div "Janela de atendimento Grade de atendimento Capacidade Transportadoras Veículos …" at bounding box center [754, 358] width 1508 height 717
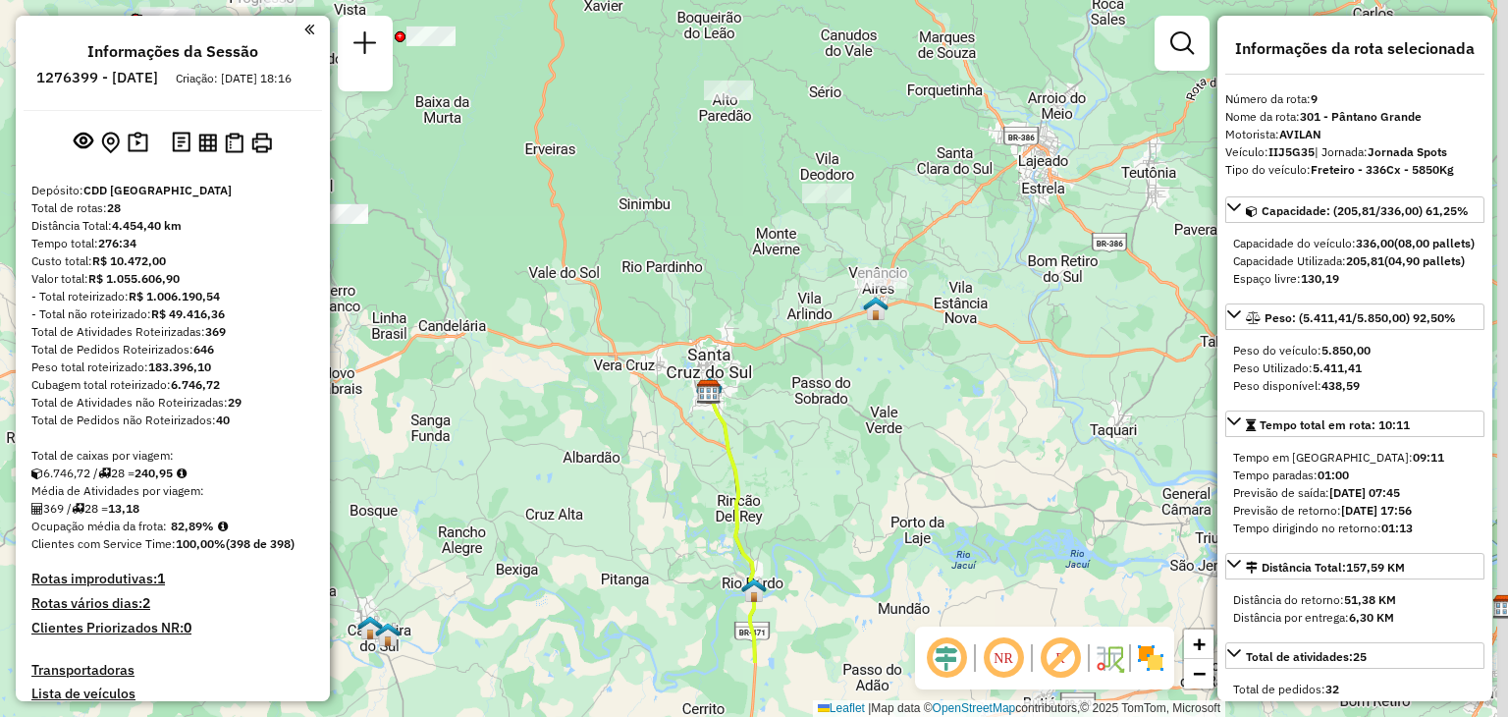
drag, startPoint x: 770, startPoint y: 464, endPoint x: 693, endPoint y: 300, distance: 181.0
click at [687, 282] on div "Janela de atendimento Grade de atendimento Capacidade Transportadoras Veículos …" at bounding box center [754, 358] width 1508 height 717
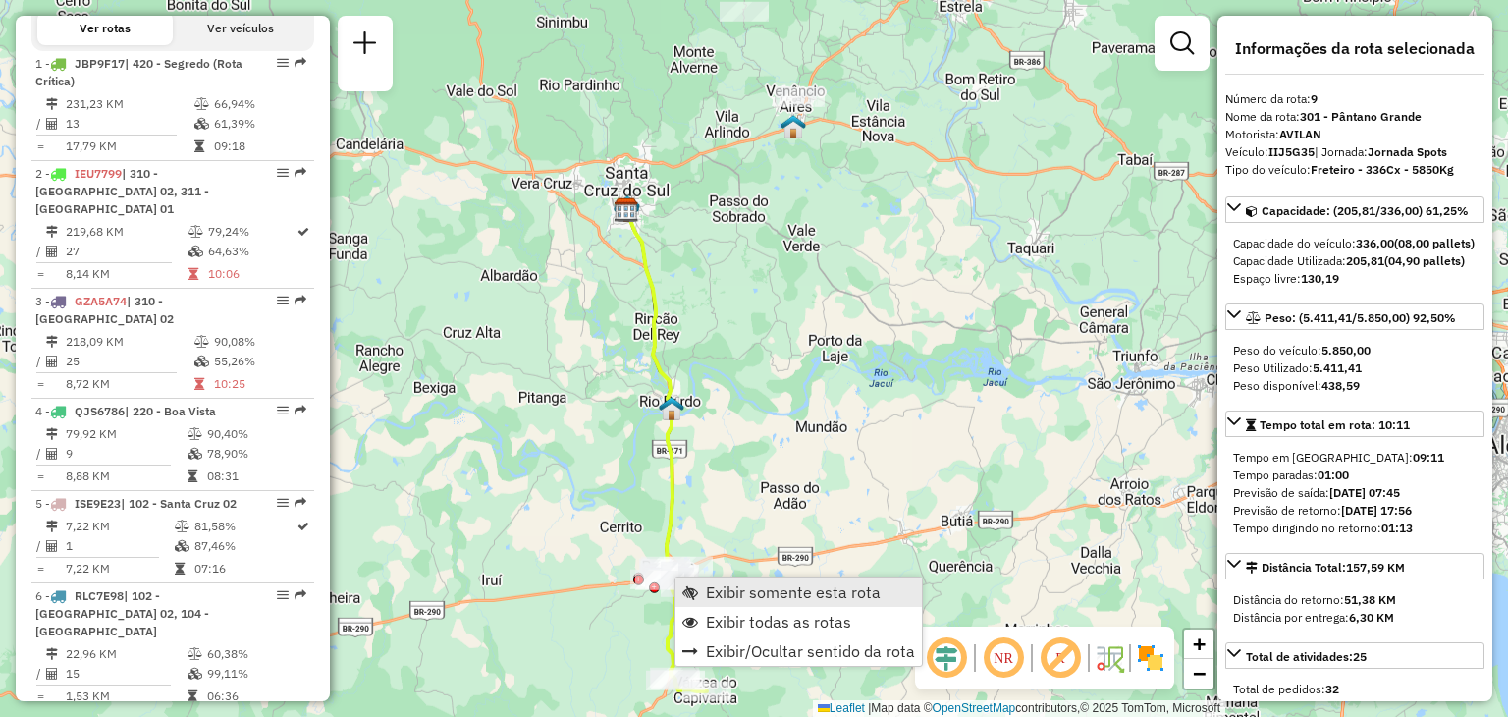
scroll to position [1630, 0]
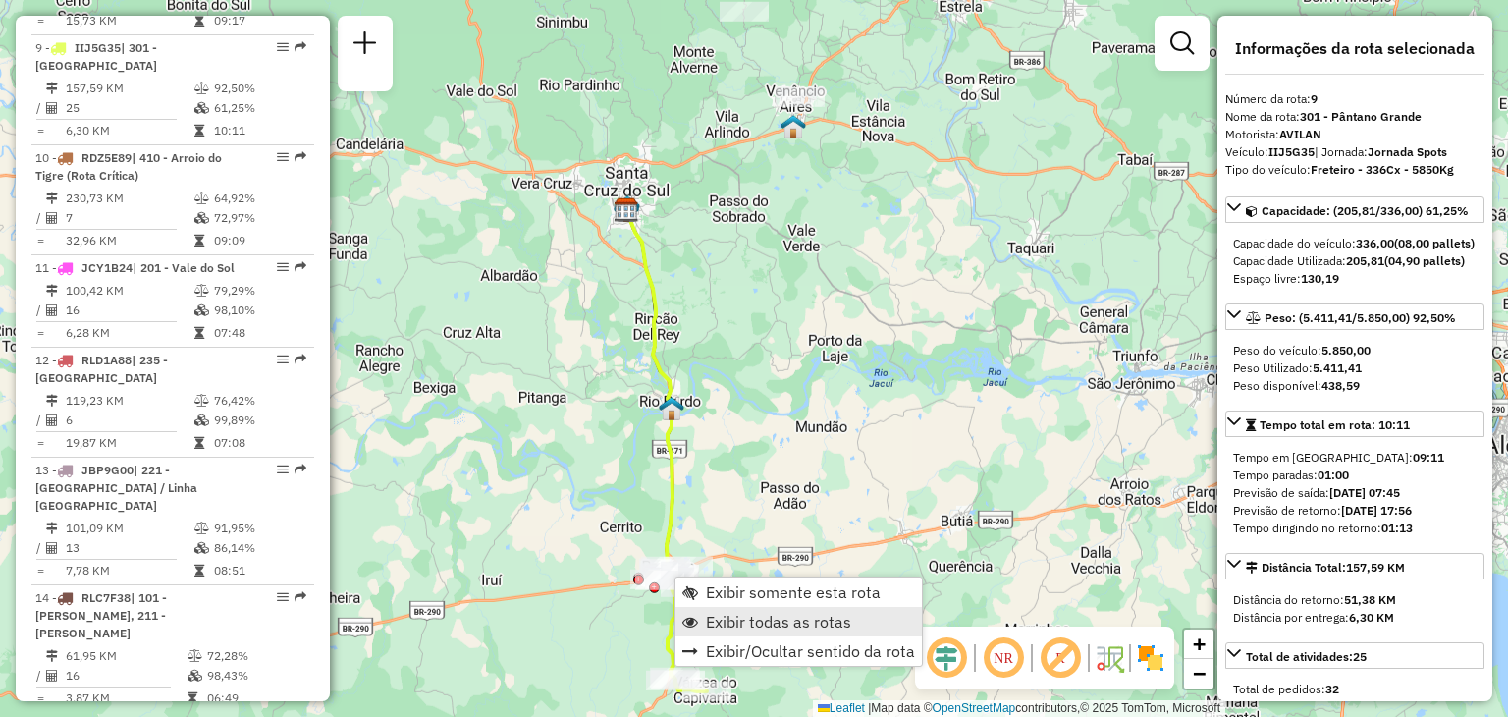
click at [732, 630] on span "Exibir todas as rotas" at bounding box center [778, 622] width 145 height 16
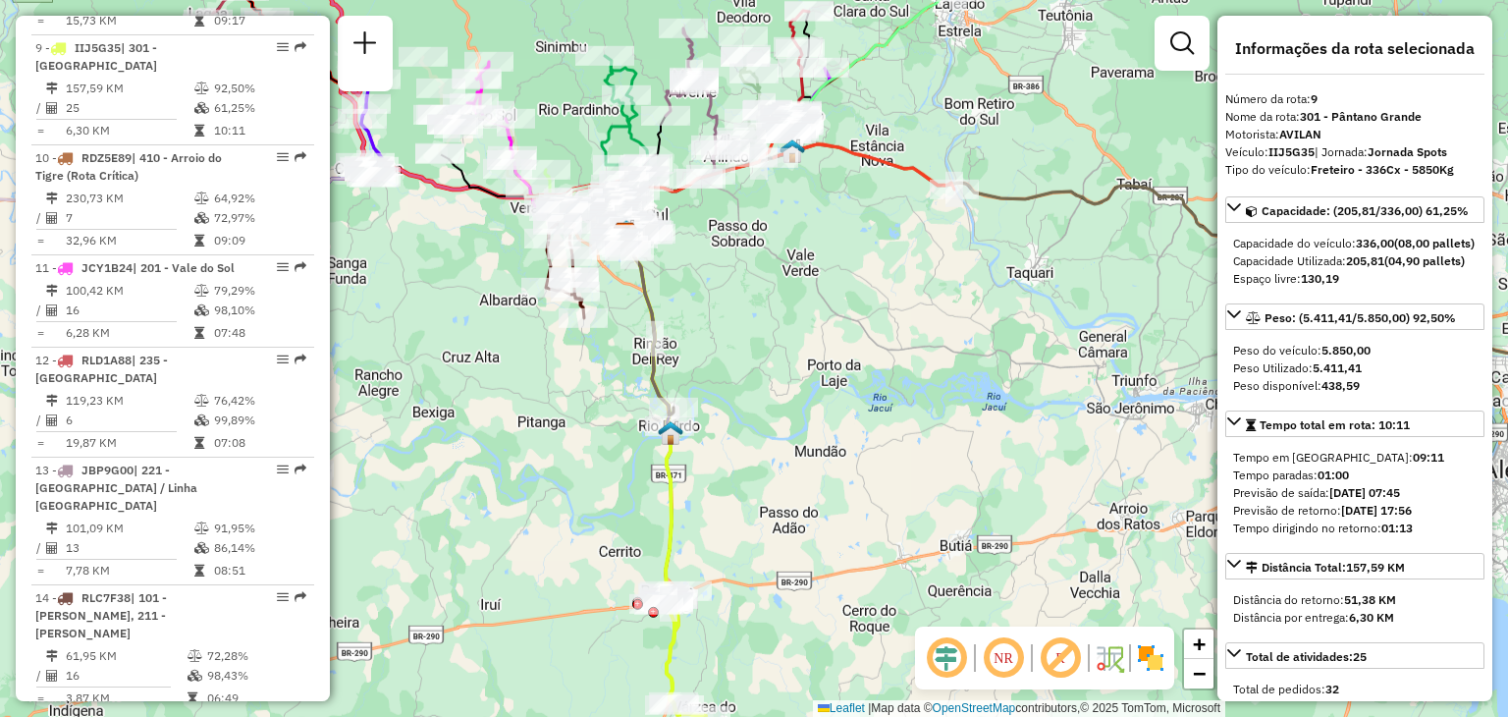
drag, startPoint x: 797, startPoint y: 248, endPoint x: 783, endPoint y: 348, distance: 100.3
click at [783, 348] on div "Janela de atendimento Grade de atendimento Capacidade Transportadoras Veículos …" at bounding box center [754, 358] width 1508 height 717
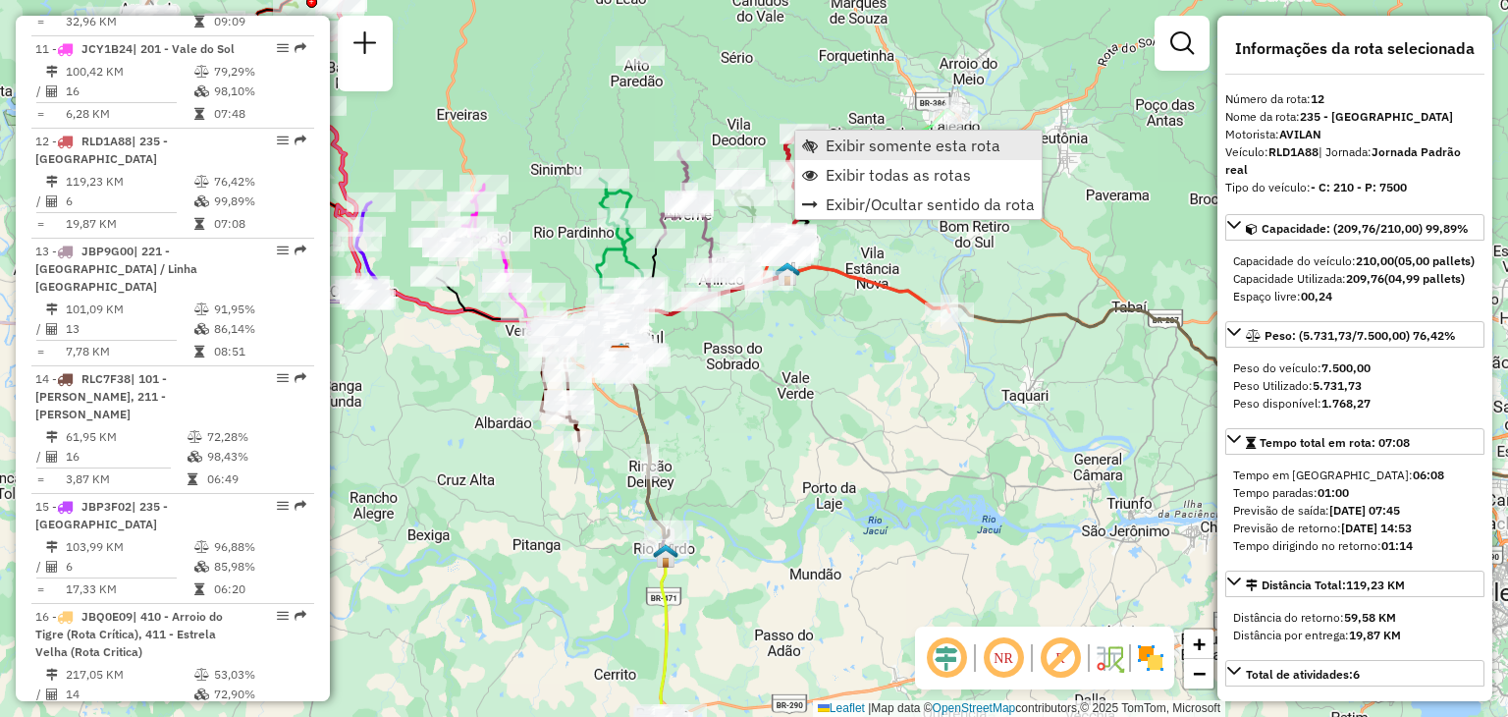
scroll to position [1941, 0]
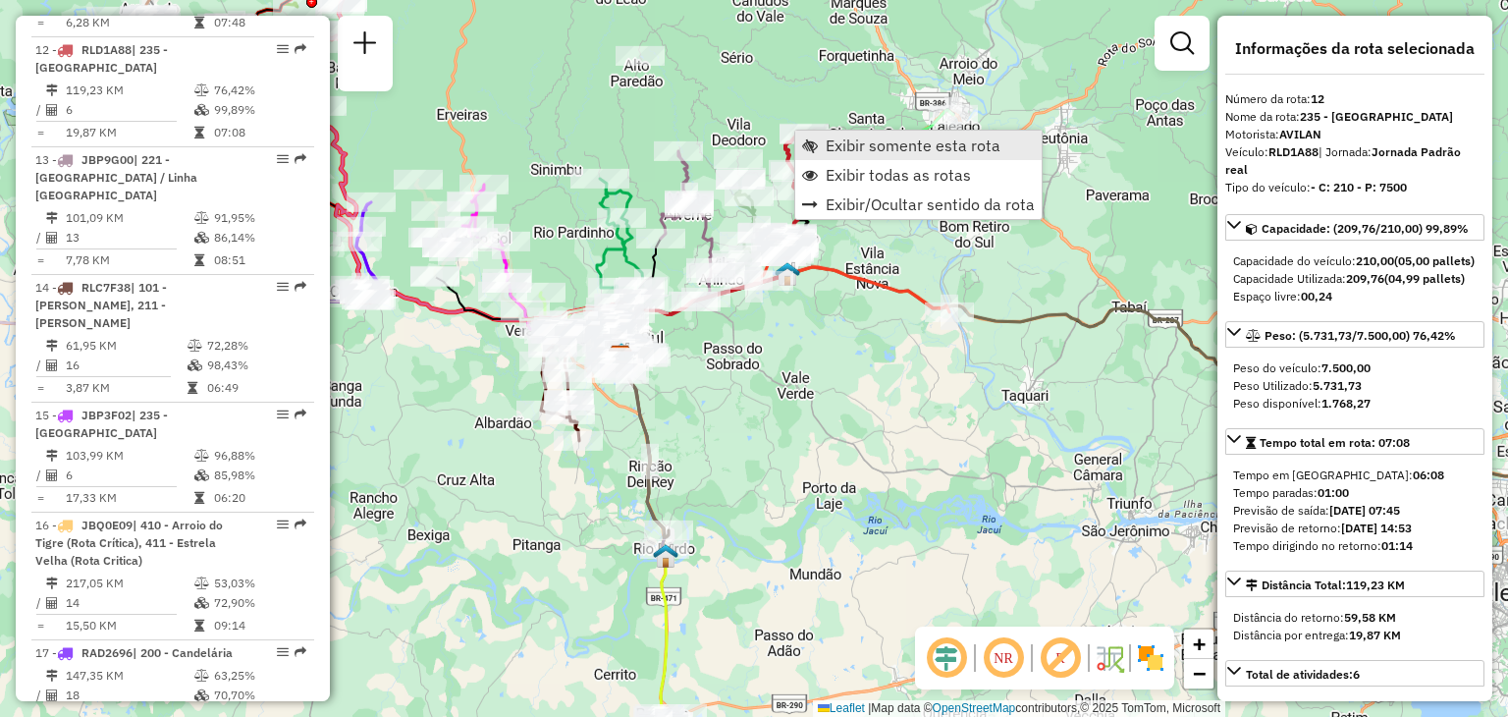
click at [821, 158] on link "Exibir somente esta rota" at bounding box center [918, 145] width 246 height 29
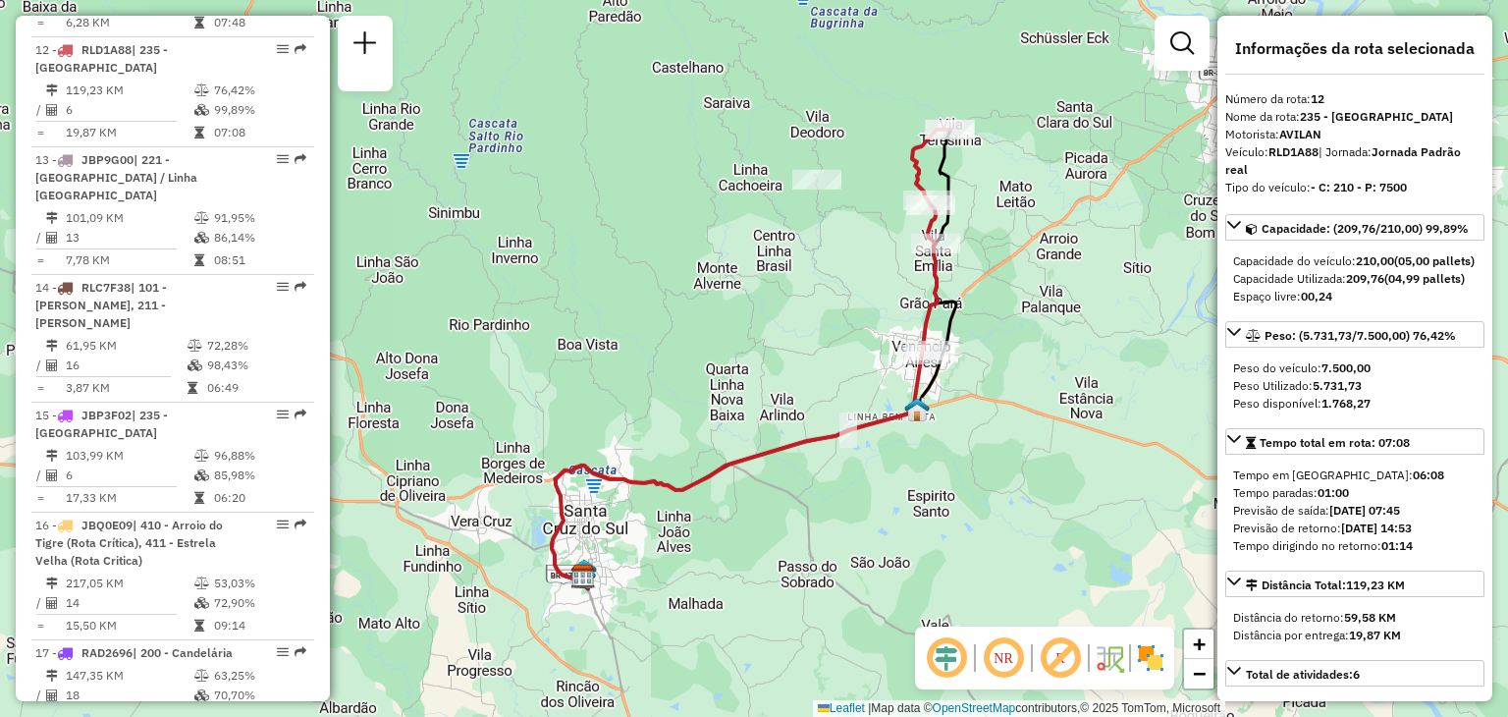
drag, startPoint x: 785, startPoint y: 368, endPoint x: 902, endPoint y: 516, distance: 188.0
click at [907, 526] on div "Janela de atendimento Grade de atendimento Capacidade Transportadoras Veículos …" at bounding box center [754, 358] width 1508 height 717
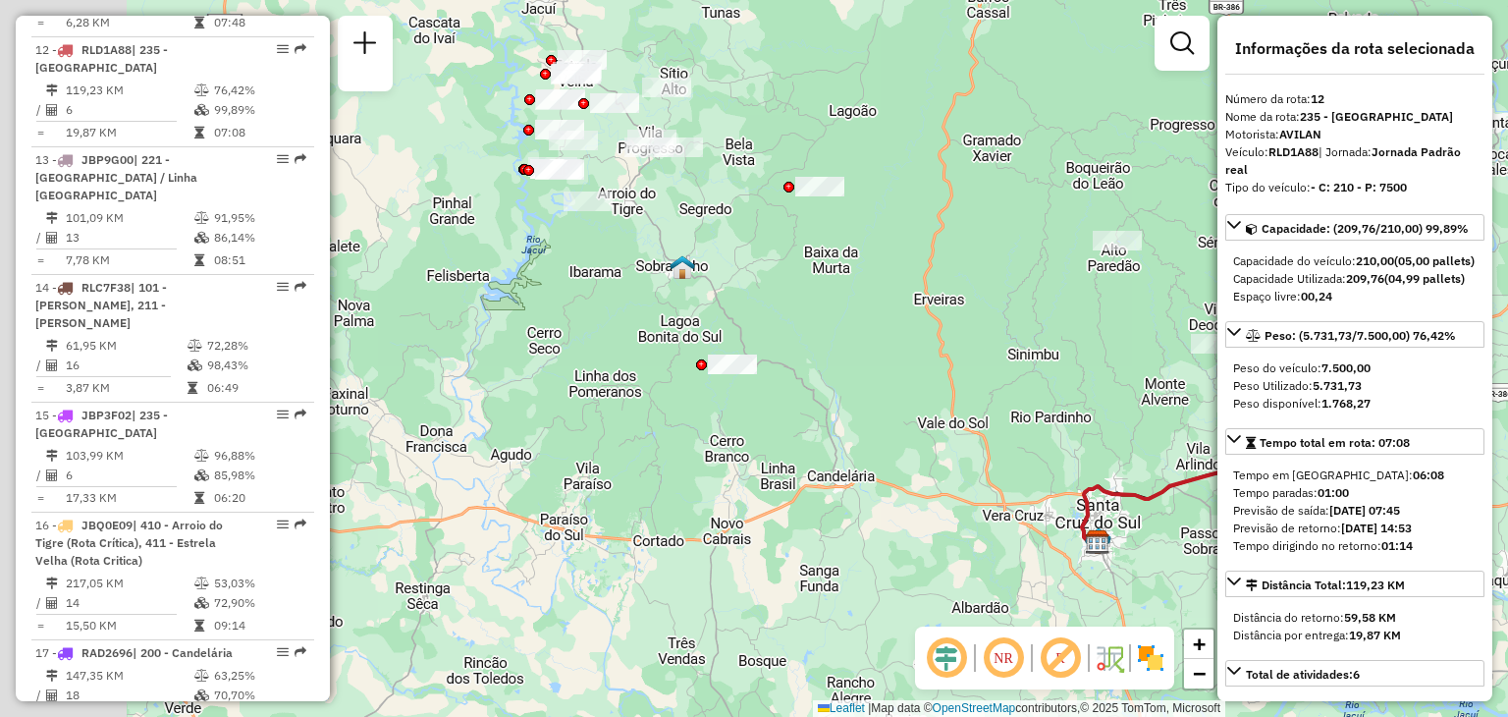
drag, startPoint x: 759, startPoint y: 429, endPoint x: 1028, endPoint y: 372, distance: 275.0
click at [1028, 372] on div "Janela de atendimento Grade de atendimento Capacidade Transportadoras Veículos …" at bounding box center [754, 358] width 1508 height 717
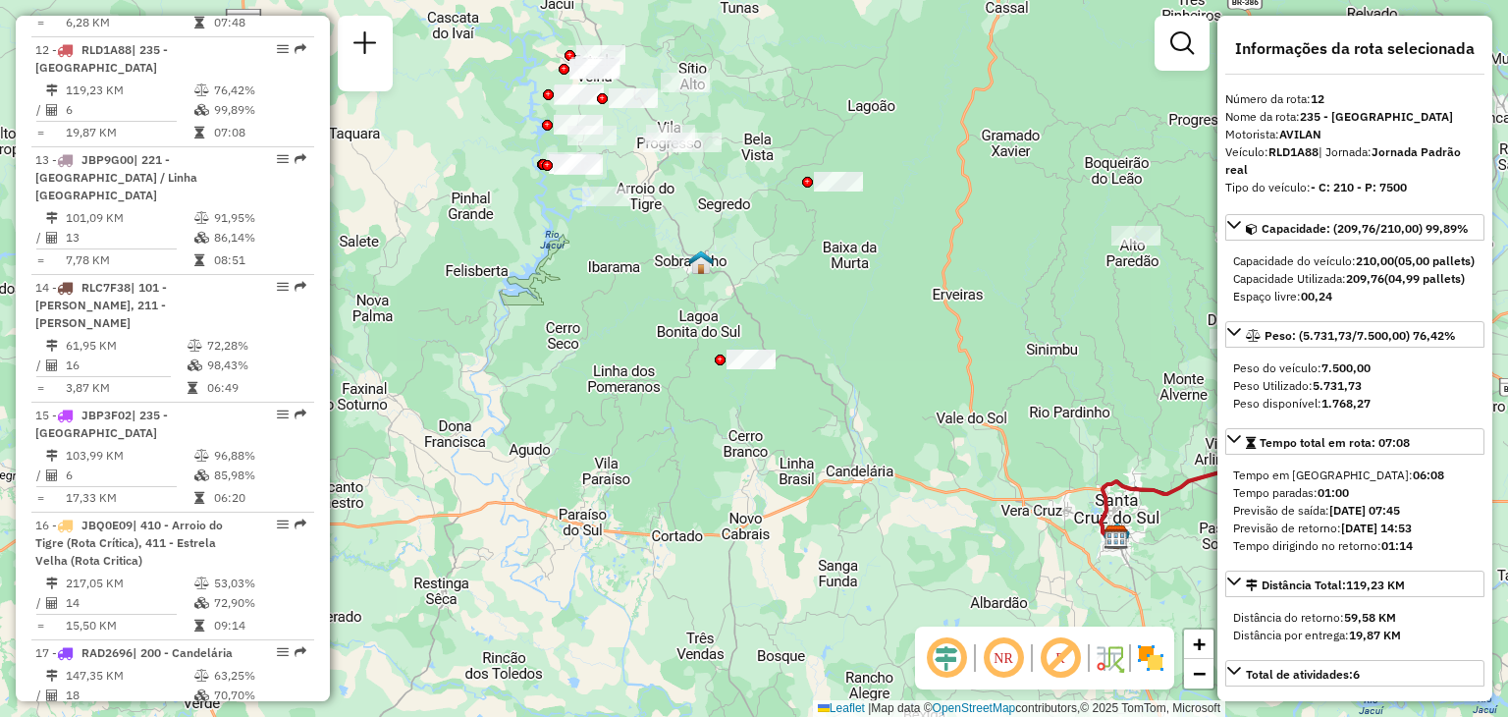
drag, startPoint x: 953, startPoint y: 394, endPoint x: 841, endPoint y: 293, distance: 150.9
click at [847, 304] on div "Janela de atendimento Grade de atendimento Capacidade Transportadoras Veículos …" at bounding box center [754, 358] width 1508 height 717
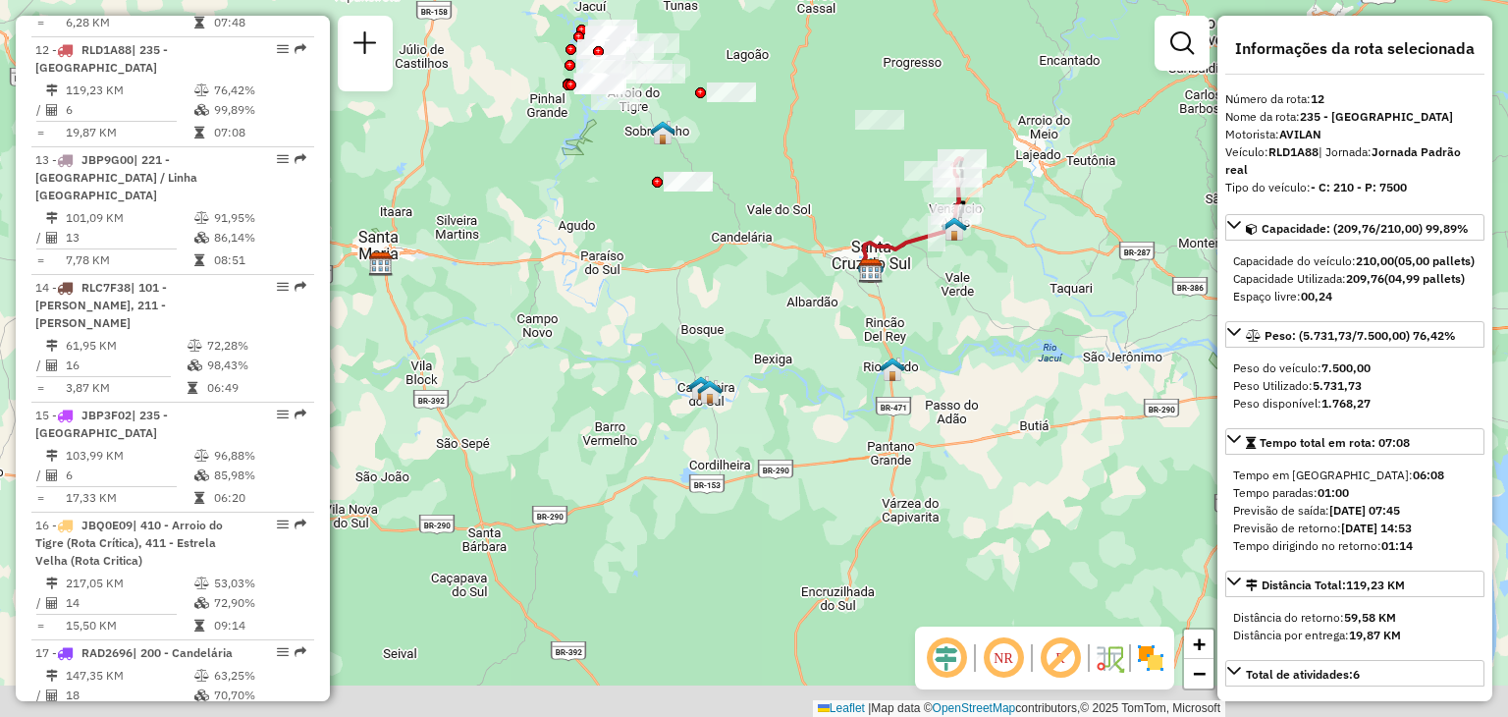
drag, startPoint x: 974, startPoint y: 407, endPoint x: 892, endPoint y: 223, distance: 201.3
click at [892, 224] on div "Janela de atendimento Grade de atendimento Capacidade Transportadoras Veículos …" at bounding box center [754, 358] width 1508 height 717
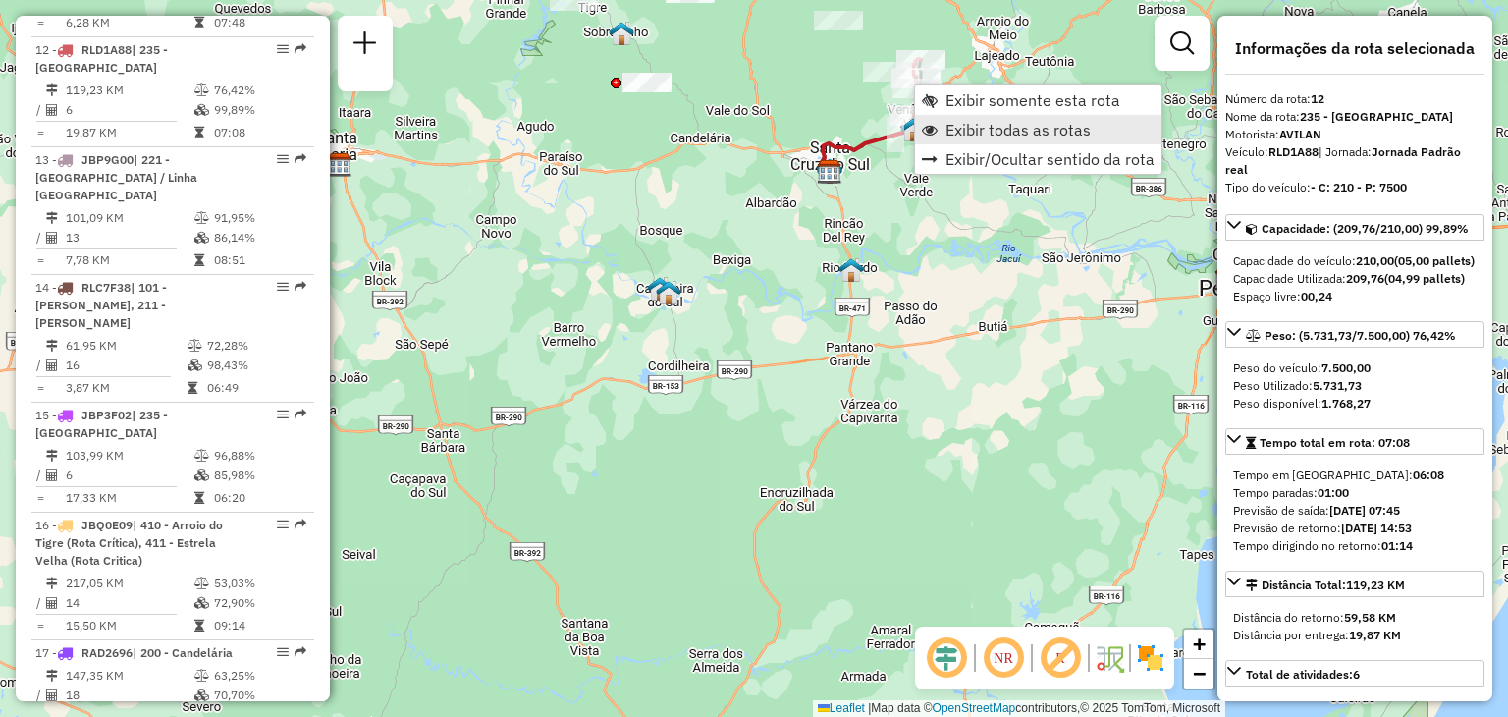
click at [1011, 129] on span "Exibir todas as rotas" at bounding box center [1018, 130] width 145 height 16
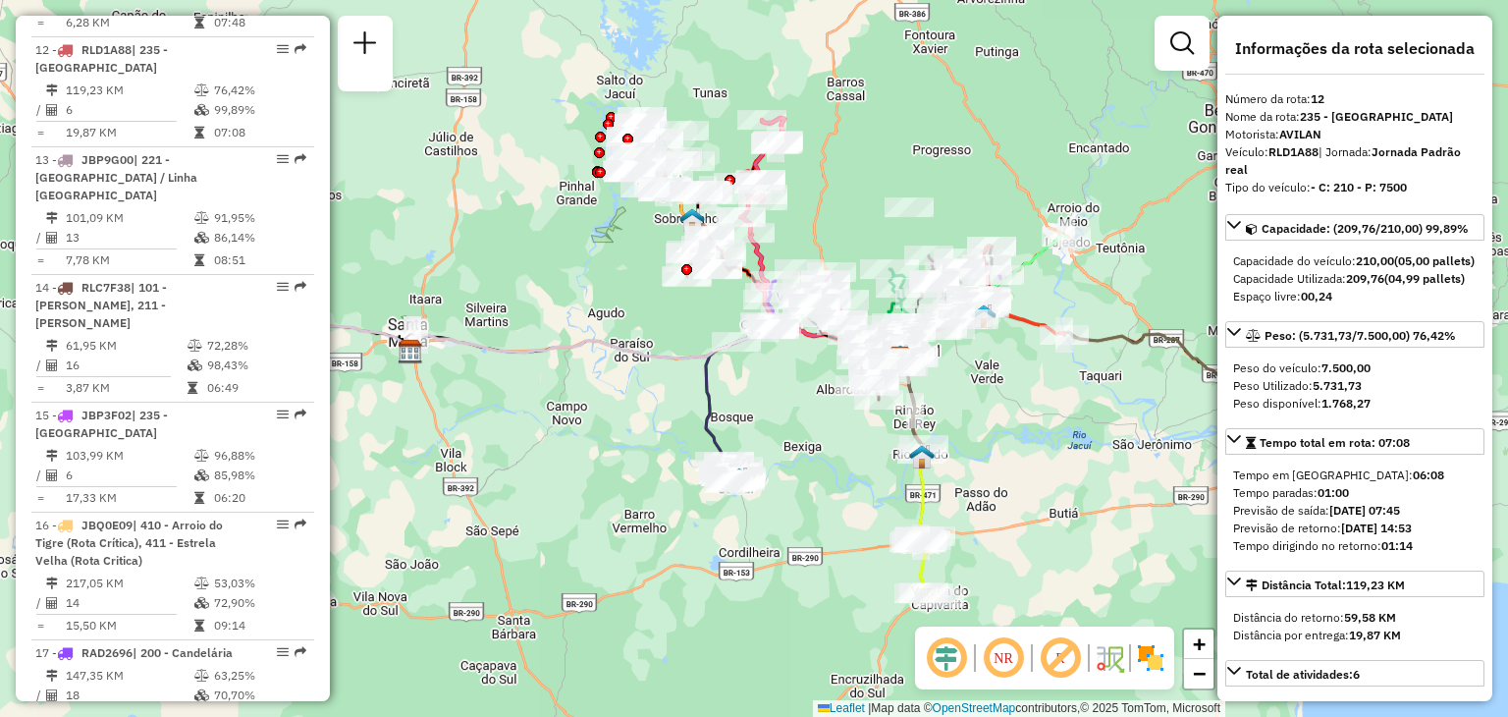
drag, startPoint x: 754, startPoint y: 551, endPoint x: 774, endPoint y: 618, distance: 69.6
click at [774, 618] on div "Janela de atendimento Grade de atendimento Capacidade Transportadoras Veículos …" at bounding box center [754, 358] width 1508 height 717
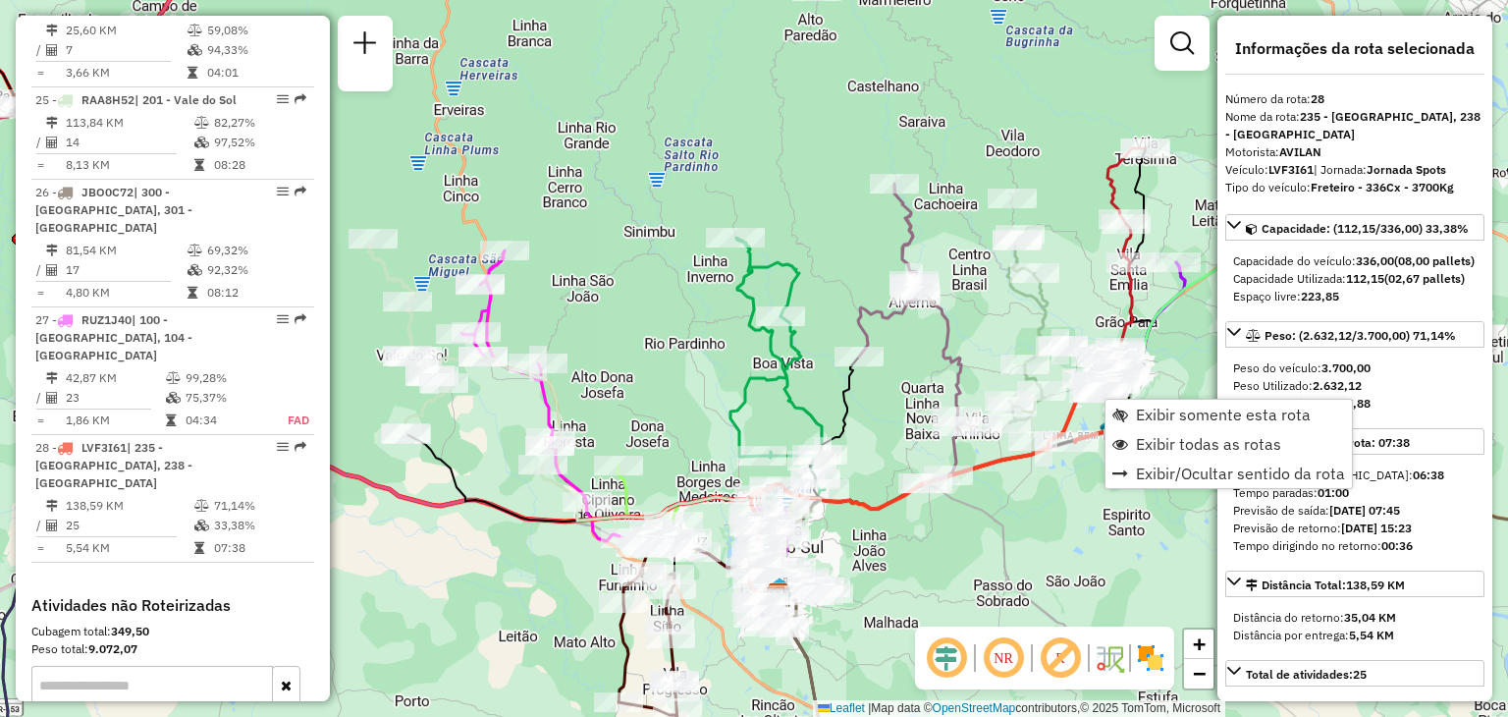
scroll to position [3508, 0]
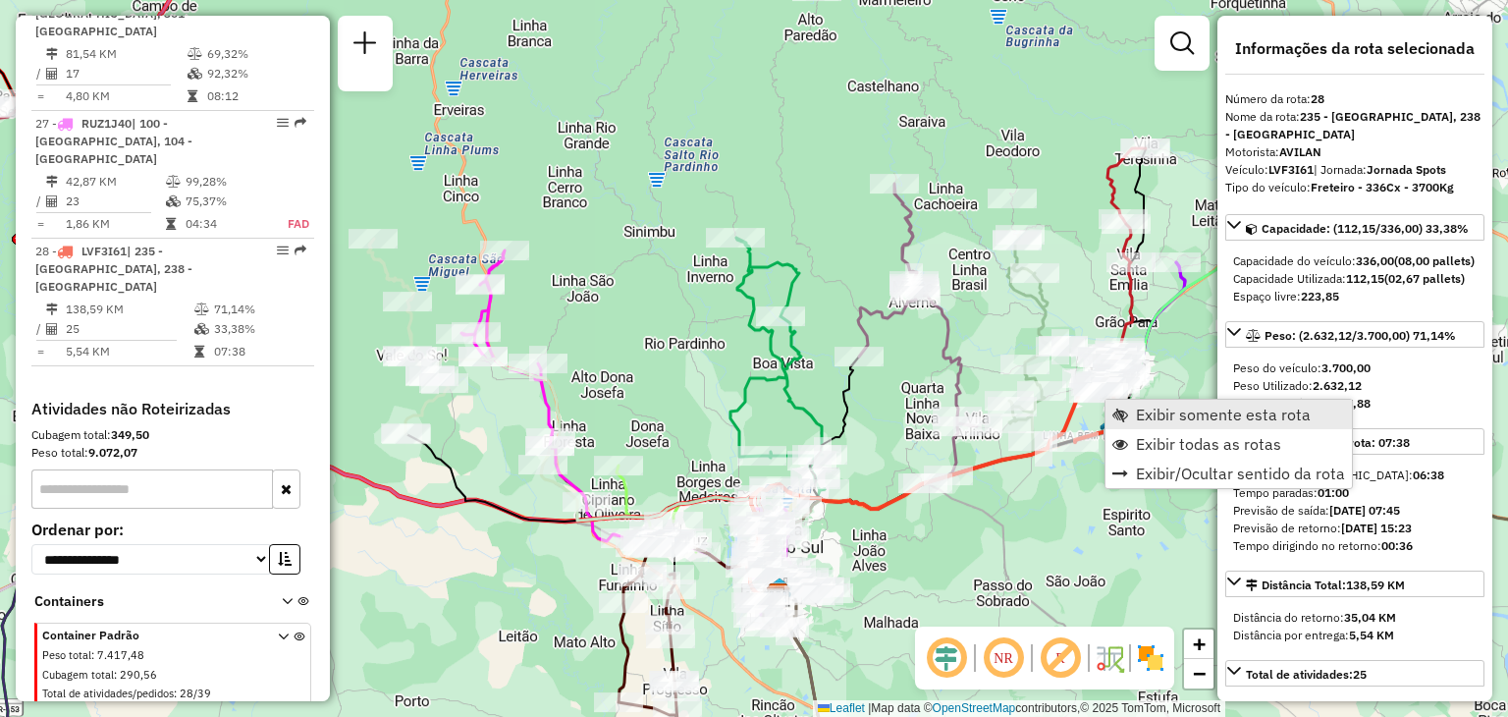
click at [1122, 412] on span "Exibir somente esta rota" at bounding box center [1121, 415] width 16 height 16
